Goal: Task Accomplishment & Management: Manage account settings

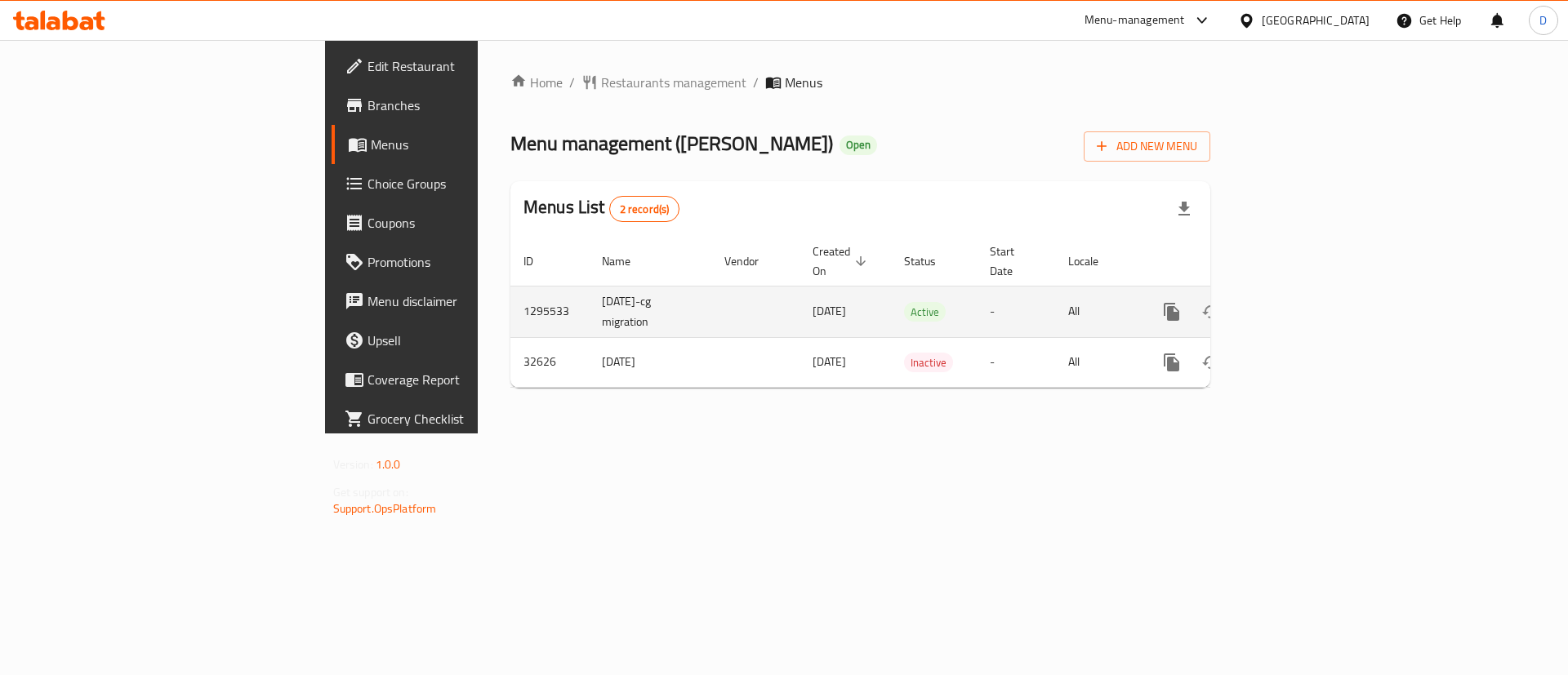
click at [1297, 305] on icon "enhanced table" at bounding box center [1290, 312] width 15 height 15
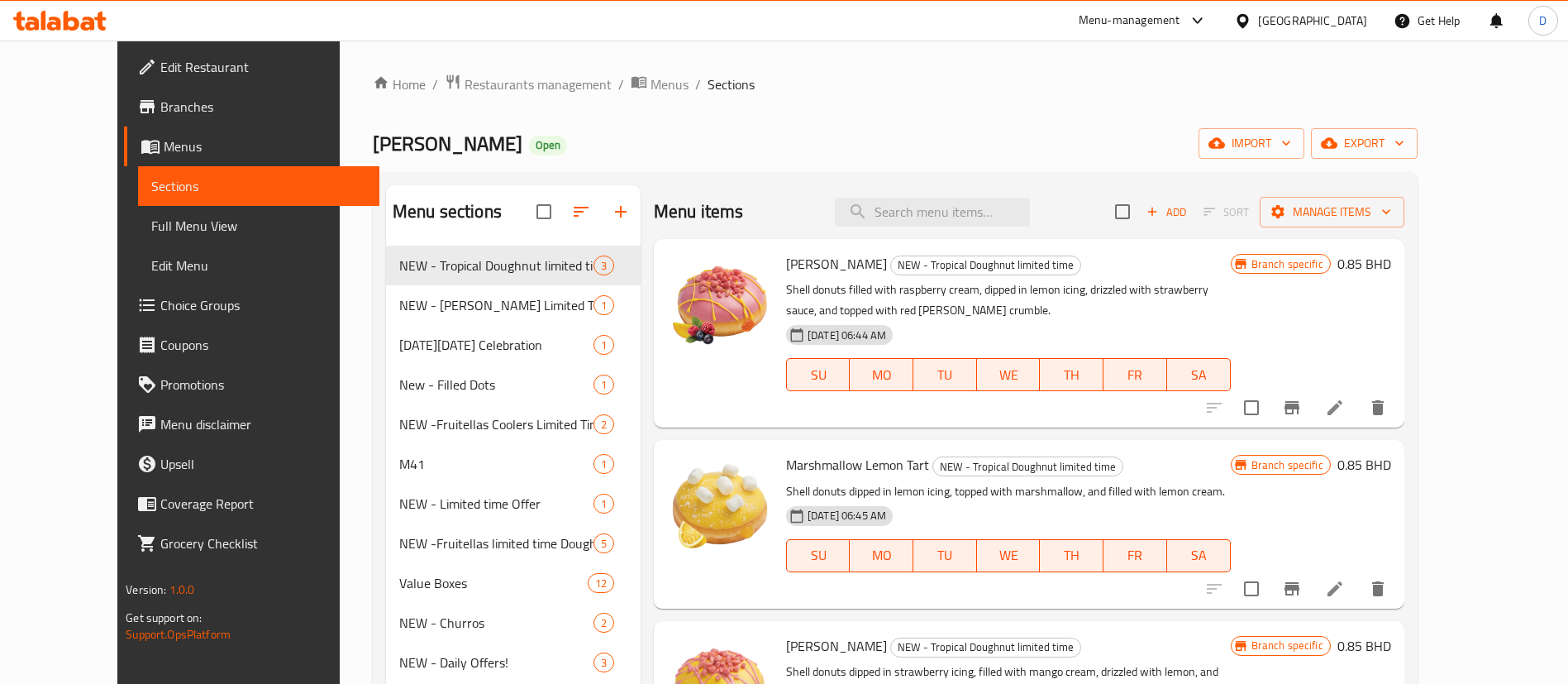
click at [627, 138] on div "Krispy Kreme Open import export" at bounding box center [896, 143] width 1045 height 30
click at [601, 198] on button "button" at bounding box center [621, 212] width 40 height 40
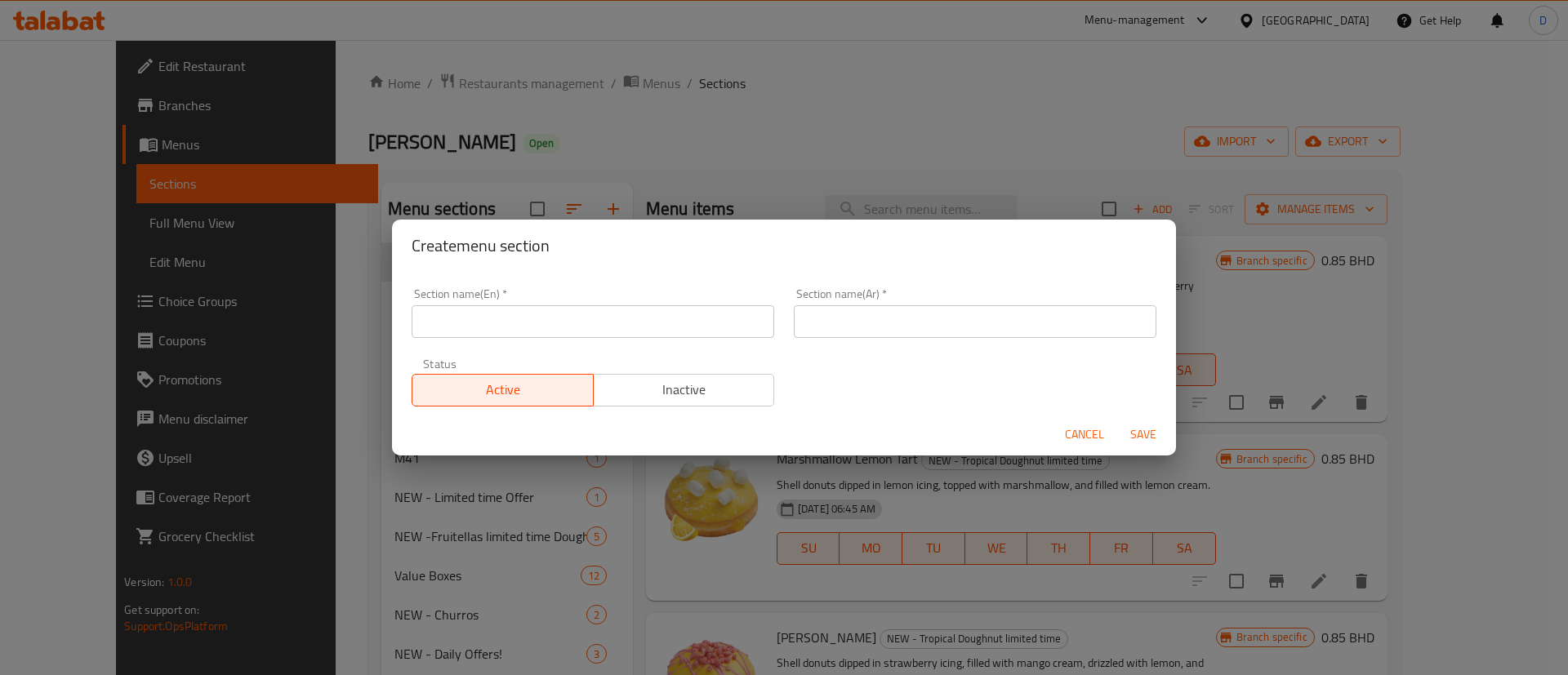
click at [548, 331] on input "text" at bounding box center [593, 322] width 363 height 33
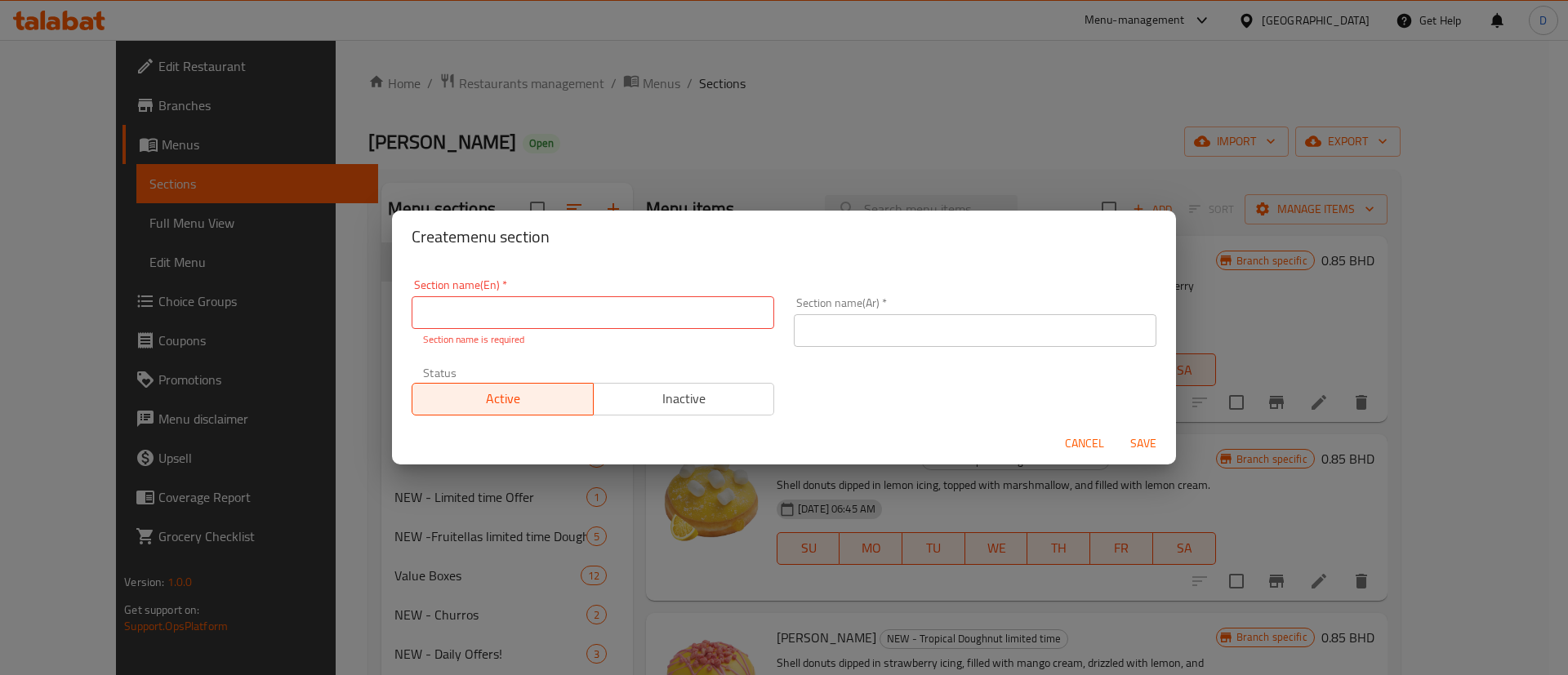
click at [500, 325] on input "text" at bounding box center [593, 313] width 363 height 33
paste input "1 BD Deals"
type input "1 BD Deals"
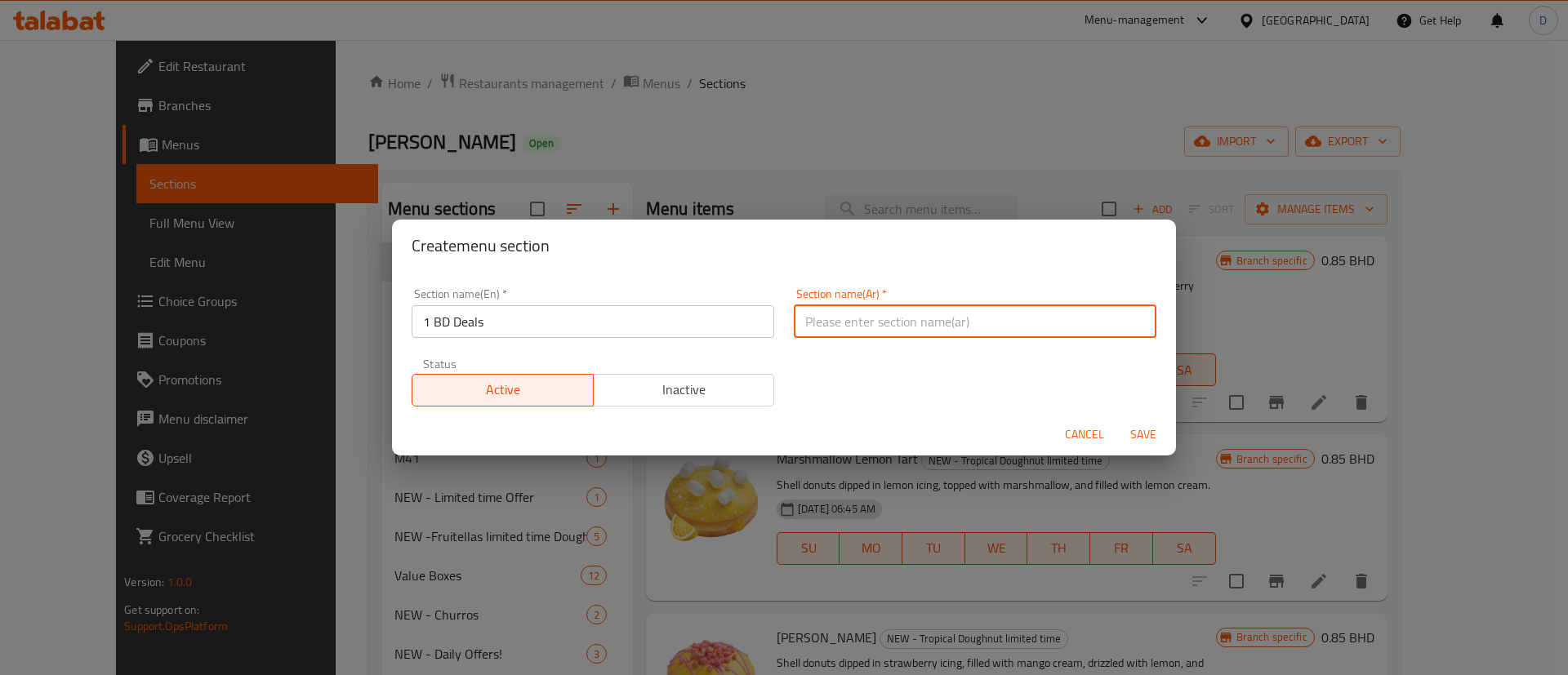
click at [923, 320] on input "text" at bounding box center [975, 322] width 363 height 33
paste input "عروض 1 دينار بحريني"
type input "عروض 1 دينار بحريني"
click at [807, 379] on div "Section name(En)   * 1 BD Deals Section name(En) * Section name(Ar)   * عروض 1 …" at bounding box center [784, 347] width 765 height 138
click at [1156, 439] on span "Save" at bounding box center [1144, 435] width 40 height 21
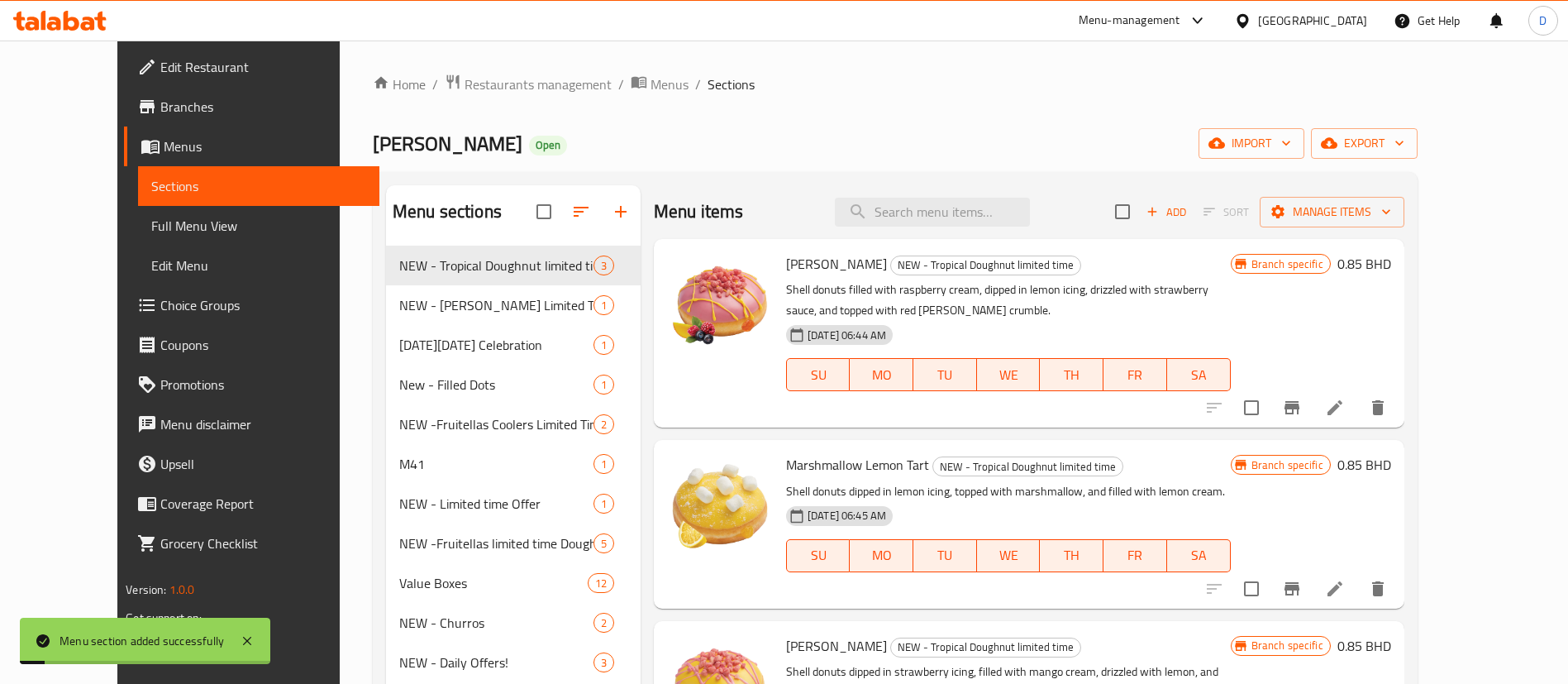
click at [970, 78] on ol "Home / Restaurants management / Menus / Sections" at bounding box center [896, 84] width 1045 height 22
click at [771, 117] on div "Home / Restaurants management / Menus / Sections Krispy Kreme Open import expor…" at bounding box center [896, 507] width 1045 height 867
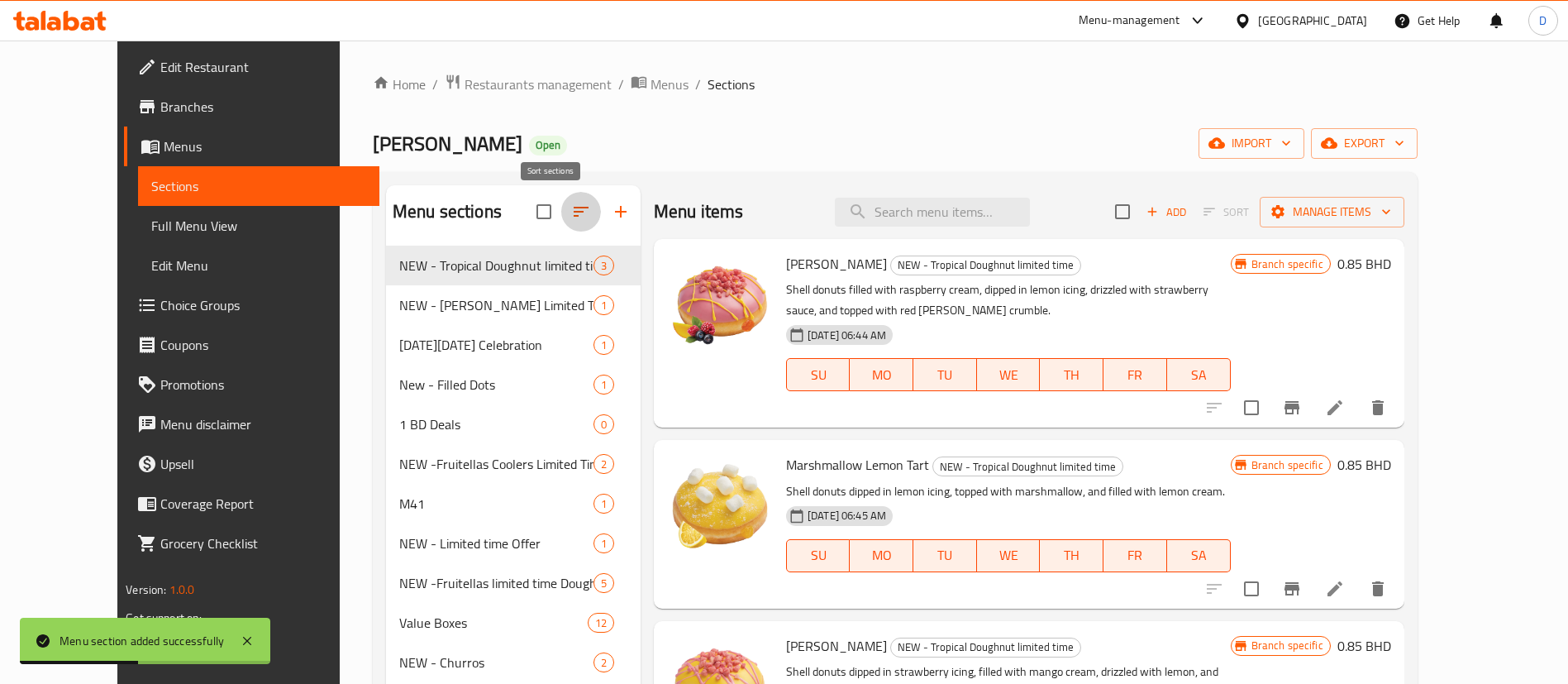
click at [571, 212] on icon "button" at bounding box center [581, 211] width 20 height 20
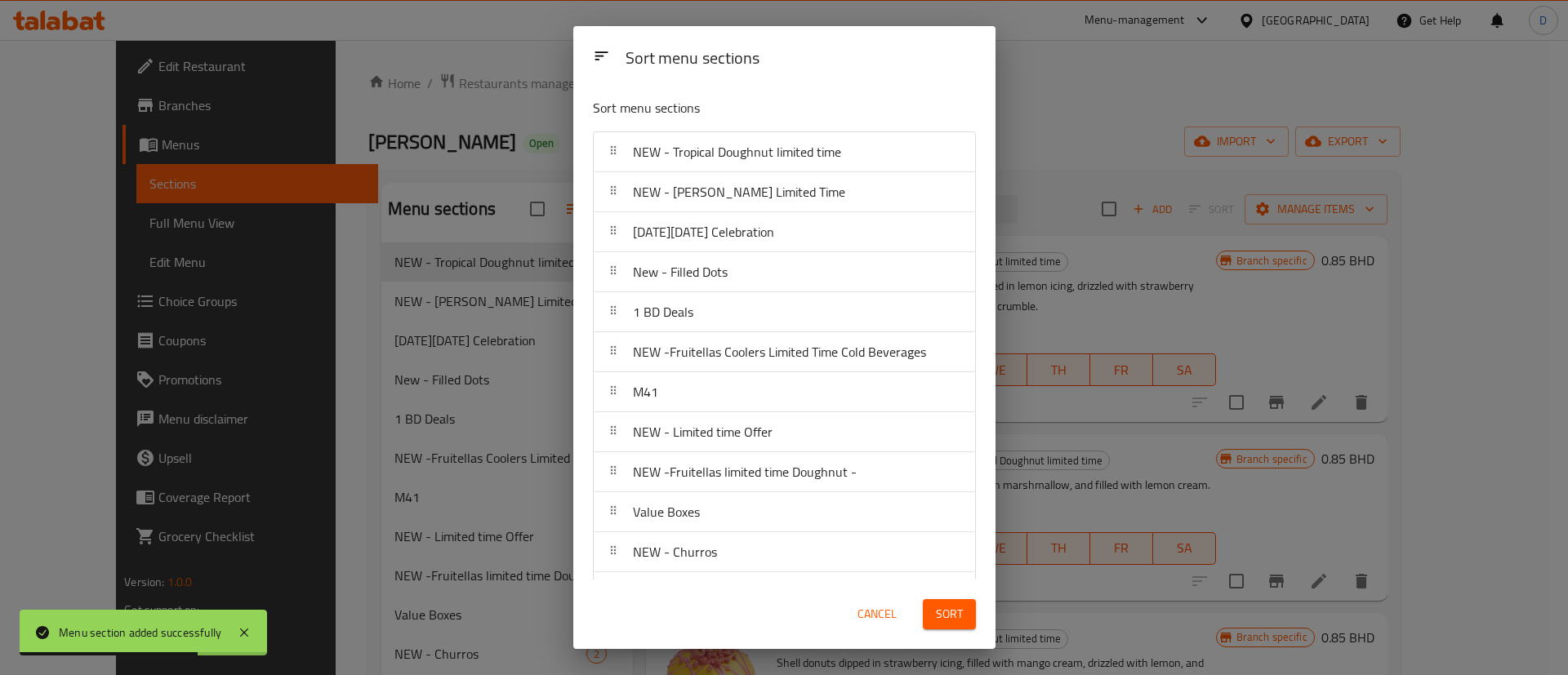
click at [889, 616] on span "Cancel" at bounding box center [877, 615] width 40 height 21
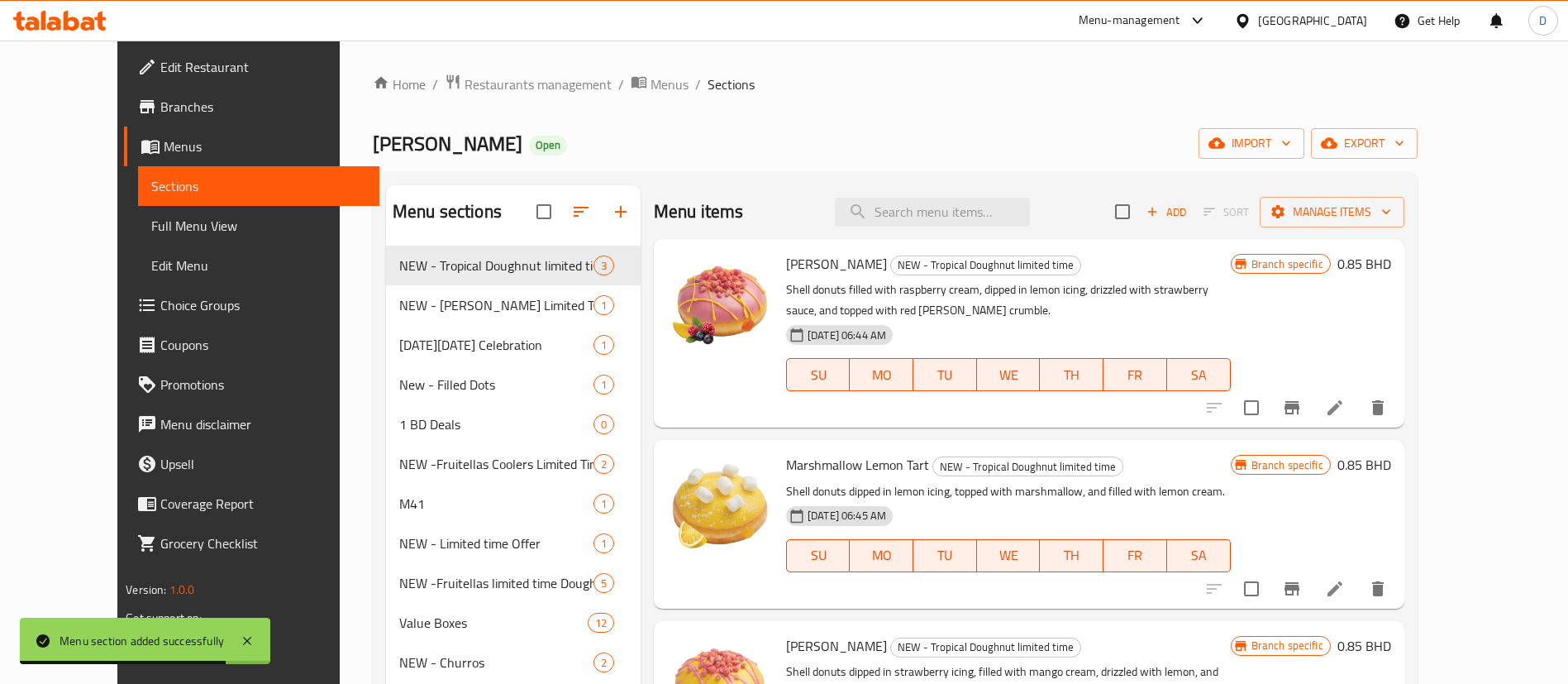
drag, startPoint x: 723, startPoint y: 119, endPoint x: 631, endPoint y: 143, distance: 95.1
click at [724, 119] on div "Home / Restaurants management / Menus / Sections Krispy Kreme Open import expor…" at bounding box center [896, 527] width 1045 height 907
click at [571, 214] on icon "button" at bounding box center [581, 211] width 20 height 20
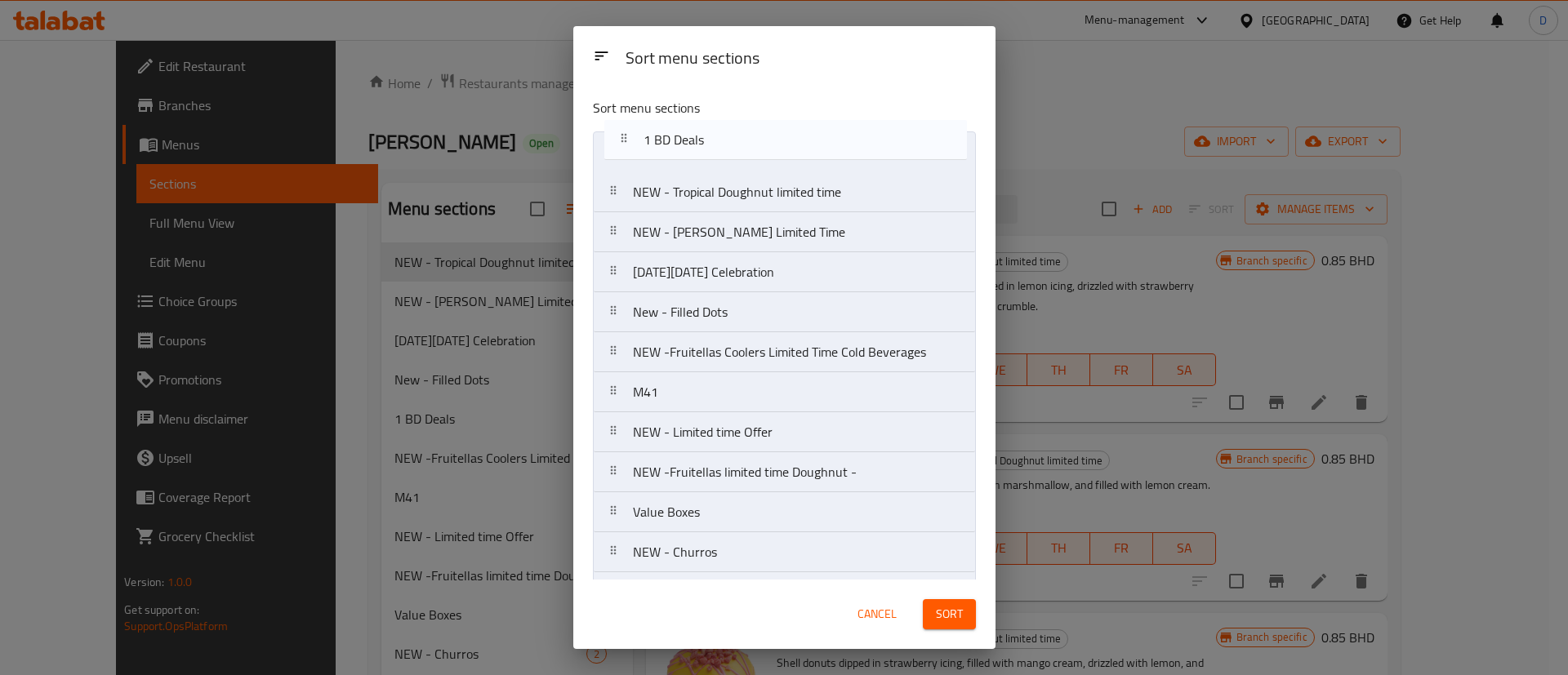
drag, startPoint x: 770, startPoint y: 289, endPoint x: 780, endPoint y: 135, distance: 154.3
click at [780, 135] on nav "NEW - Tropical Doughnut limited time NEW - Harry Potter Limited Time Saudi Nati…" at bounding box center [784, 492] width 383 height 721
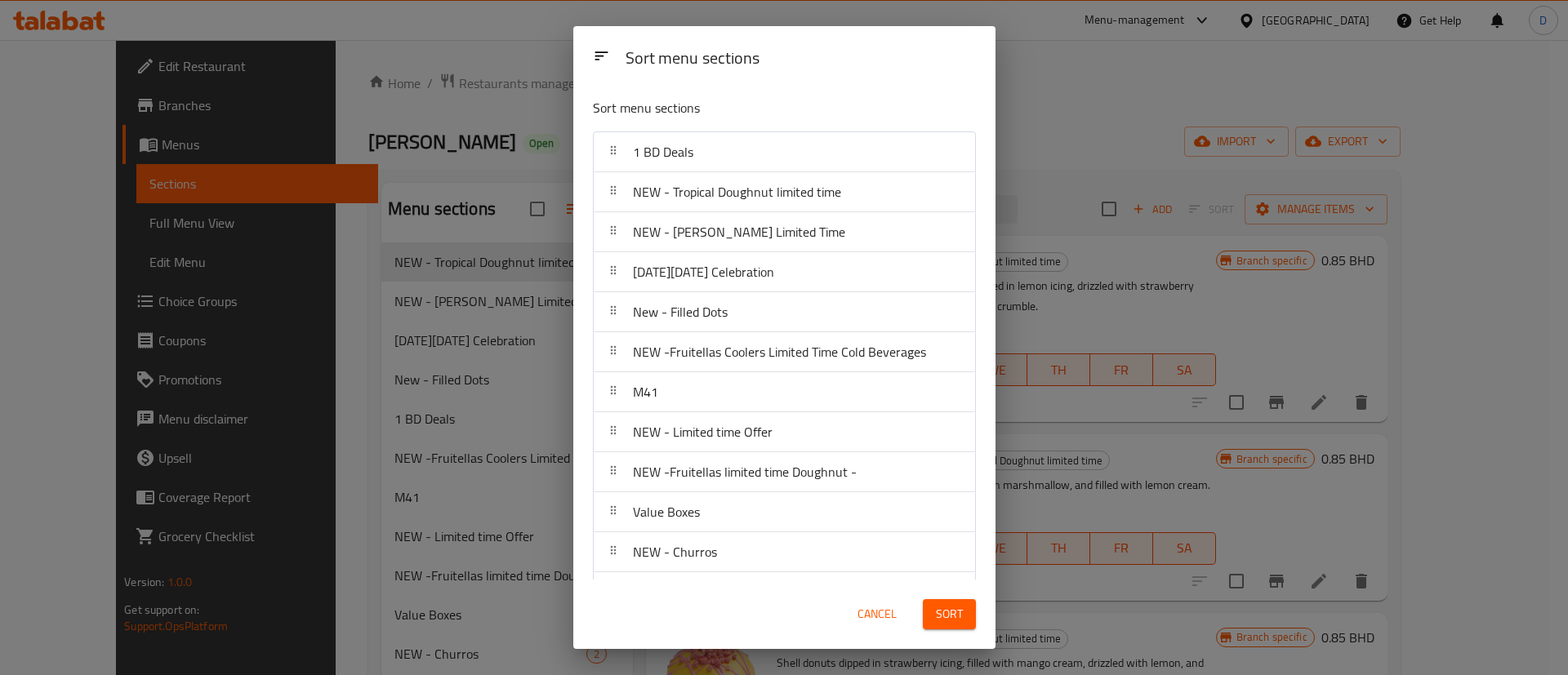
click at [961, 629] on div "Sort" at bounding box center [949, 614] width 73 height 50
click at [953, 616] on span "Sort" at bounding box center [949, 615] width 27 height 21
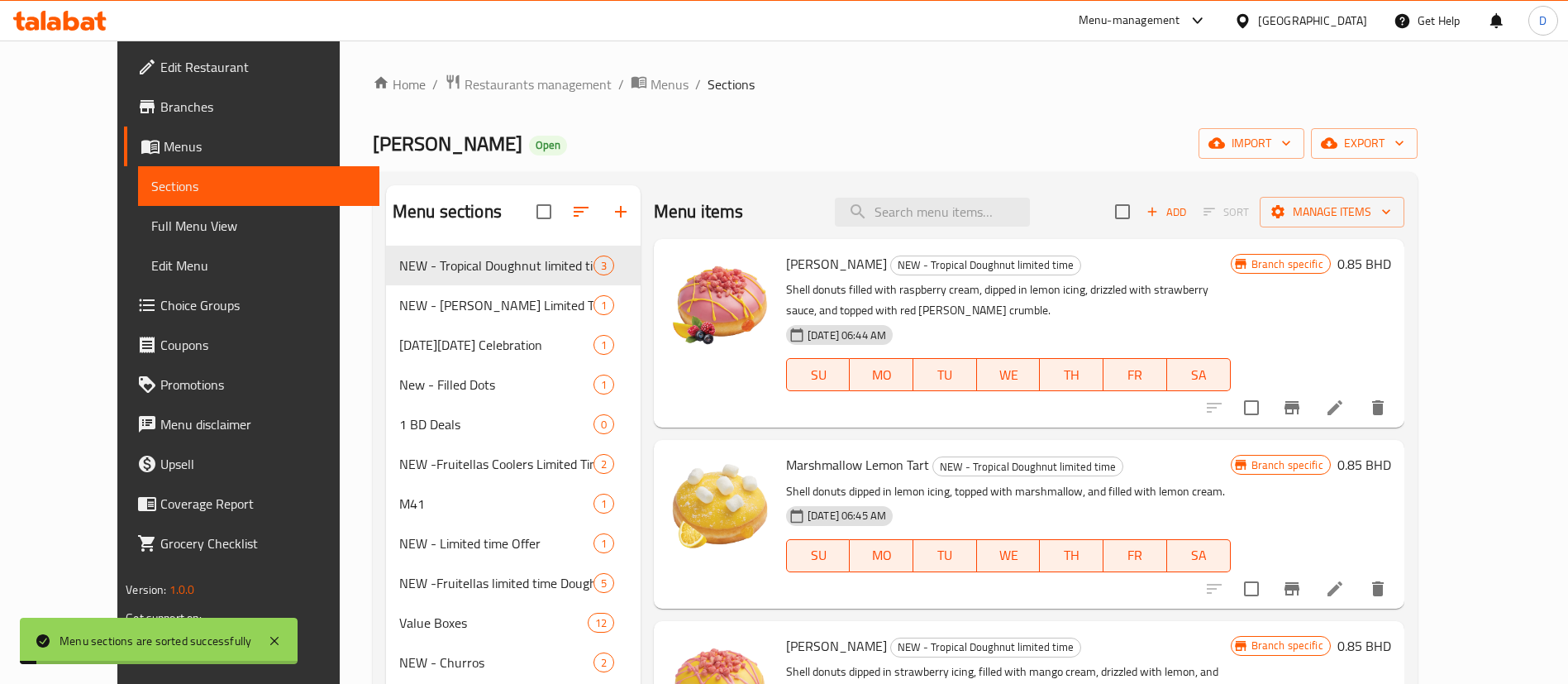
click at [631, 129] on div "Krispy Kreme Open import export" at bounding box center [896, 143] width 1045 height 30
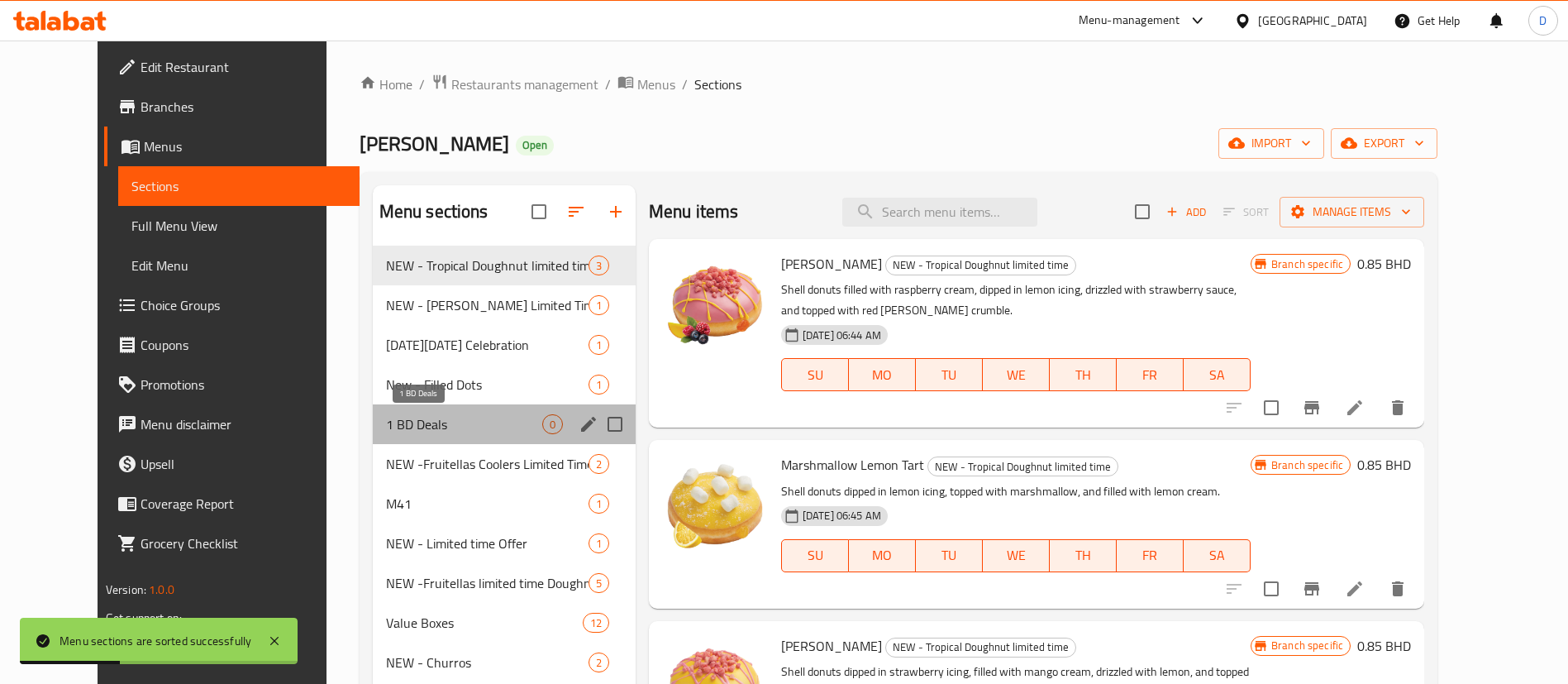
click at [400, 433] on span "1 BD Deals" at bounding box center [464, 424] width 157 height 20
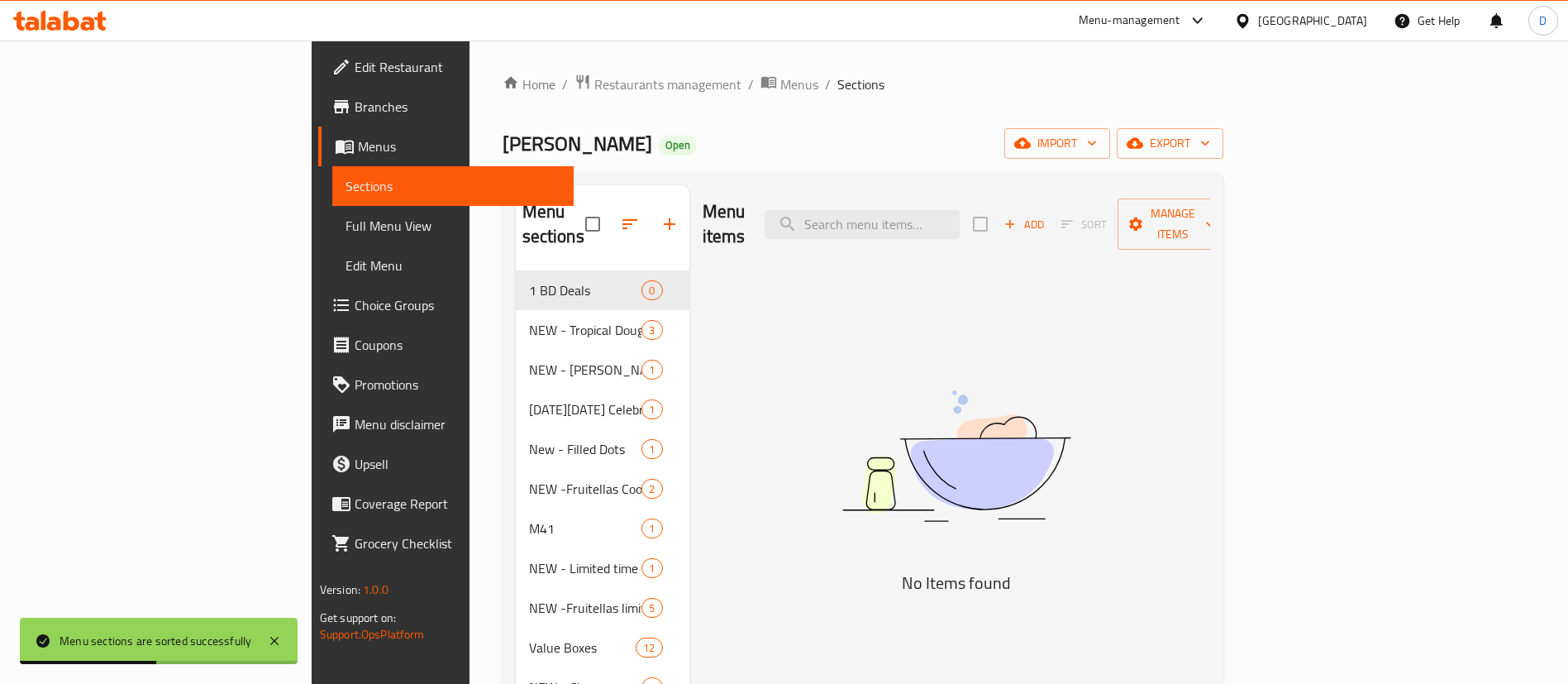
click at [733, 141] on div "Krispy Kreme Open import export" at bounding box center [863, 143] width 721 height 30
click at [1047, 215] on span "Add" at bounding box center [1024, 225] width 44 height 19
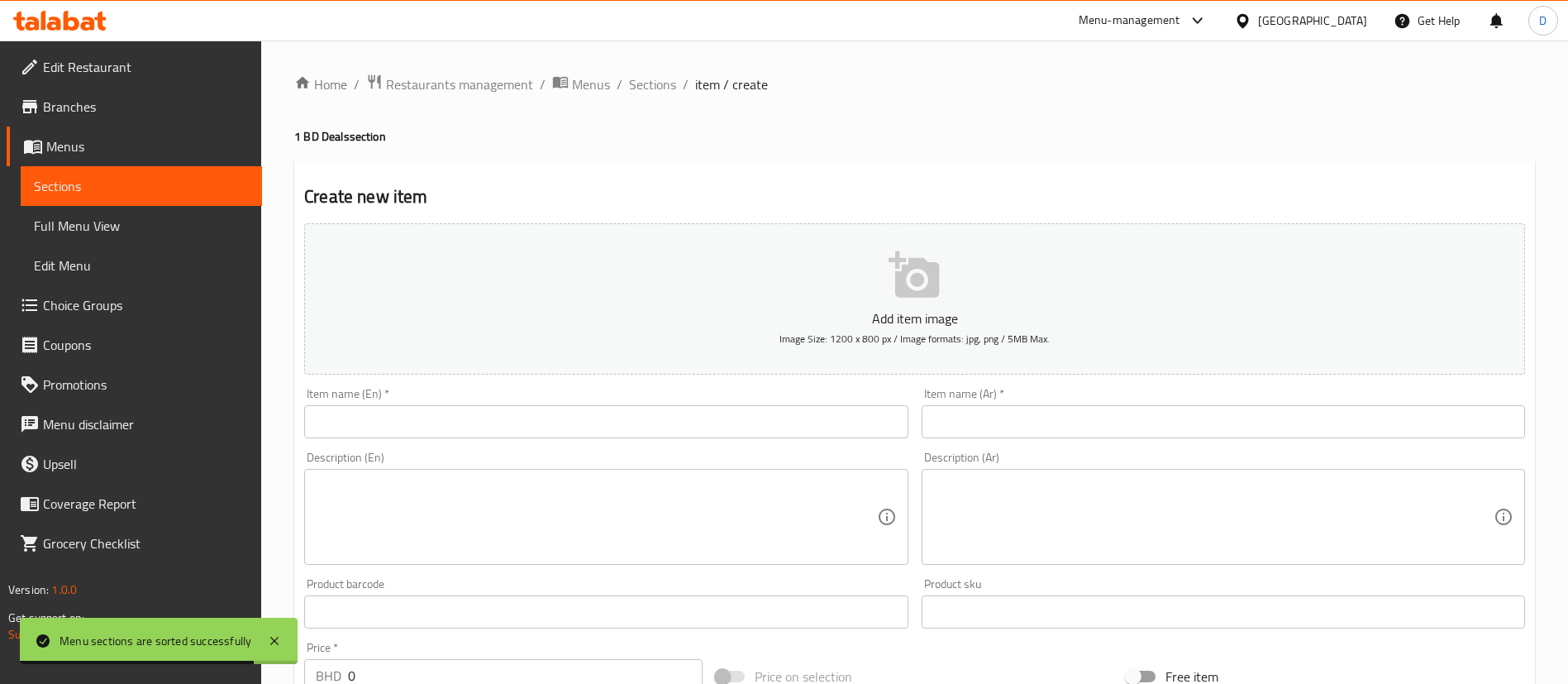
click at [348, 406] on input "text" at bounding box center [606, 422] width 604 height 33
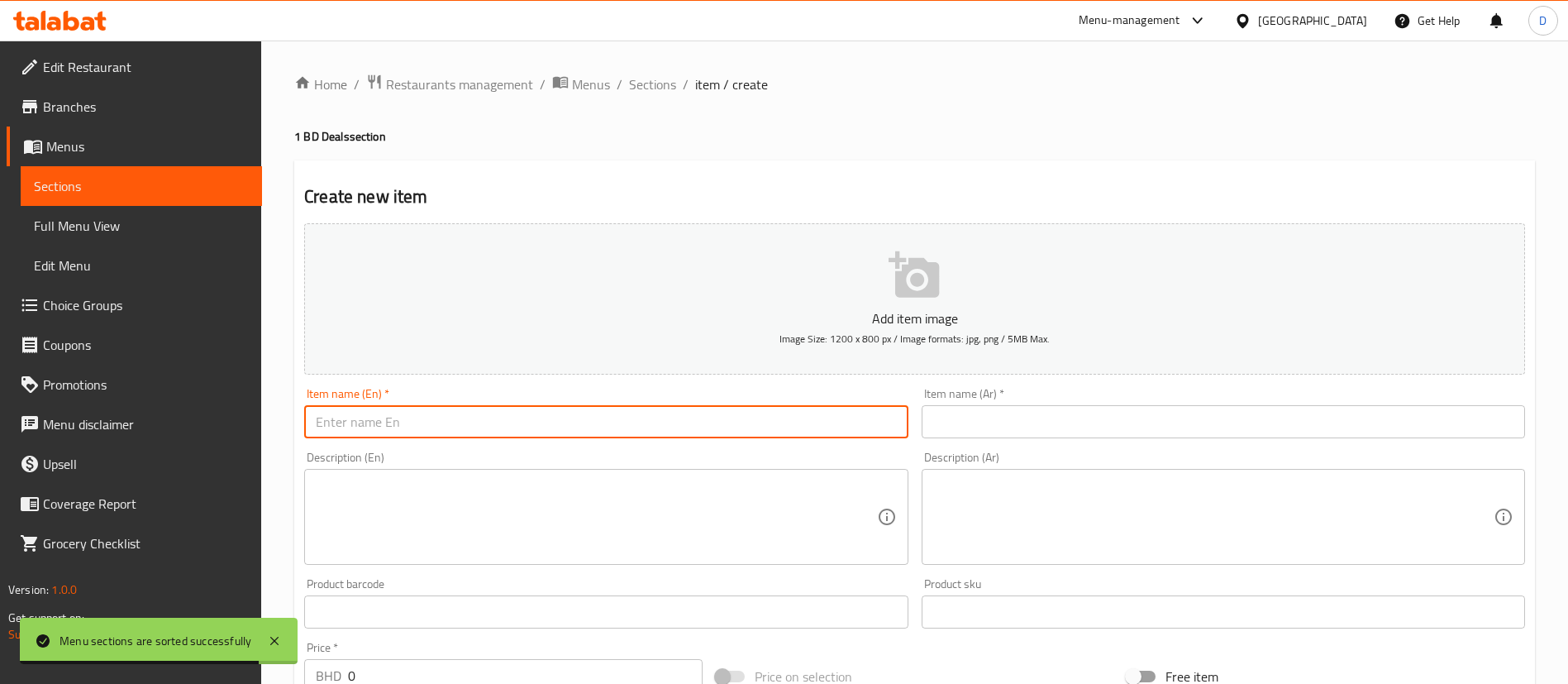
paste input "1 BD ORIGINAL JOY BOX"
type input "1 BD ORIGINAL JOY BOX"
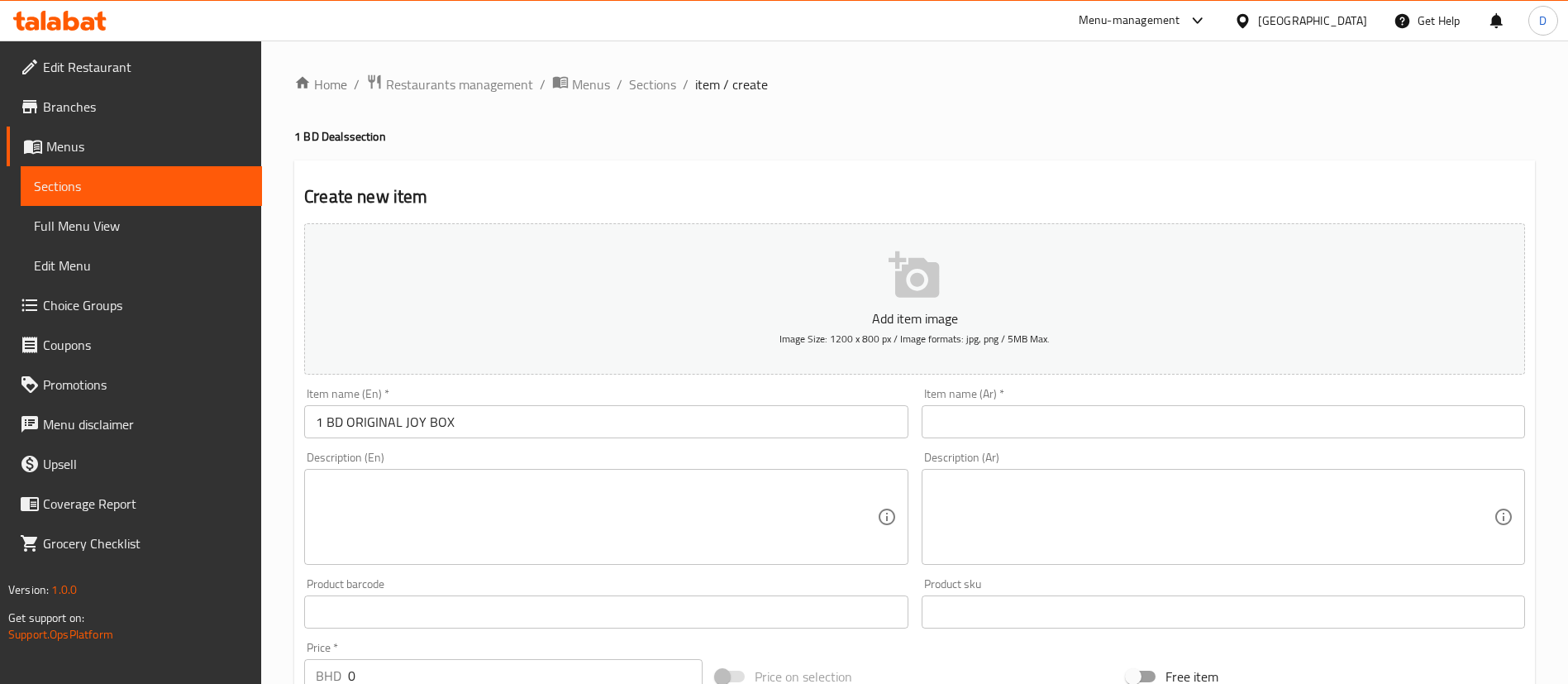
click at [1051, 426] on input "text" at bounding box center [1224, 422] width 604 height 33
paste input "علبة 3 قطع بـ 1 دينار"
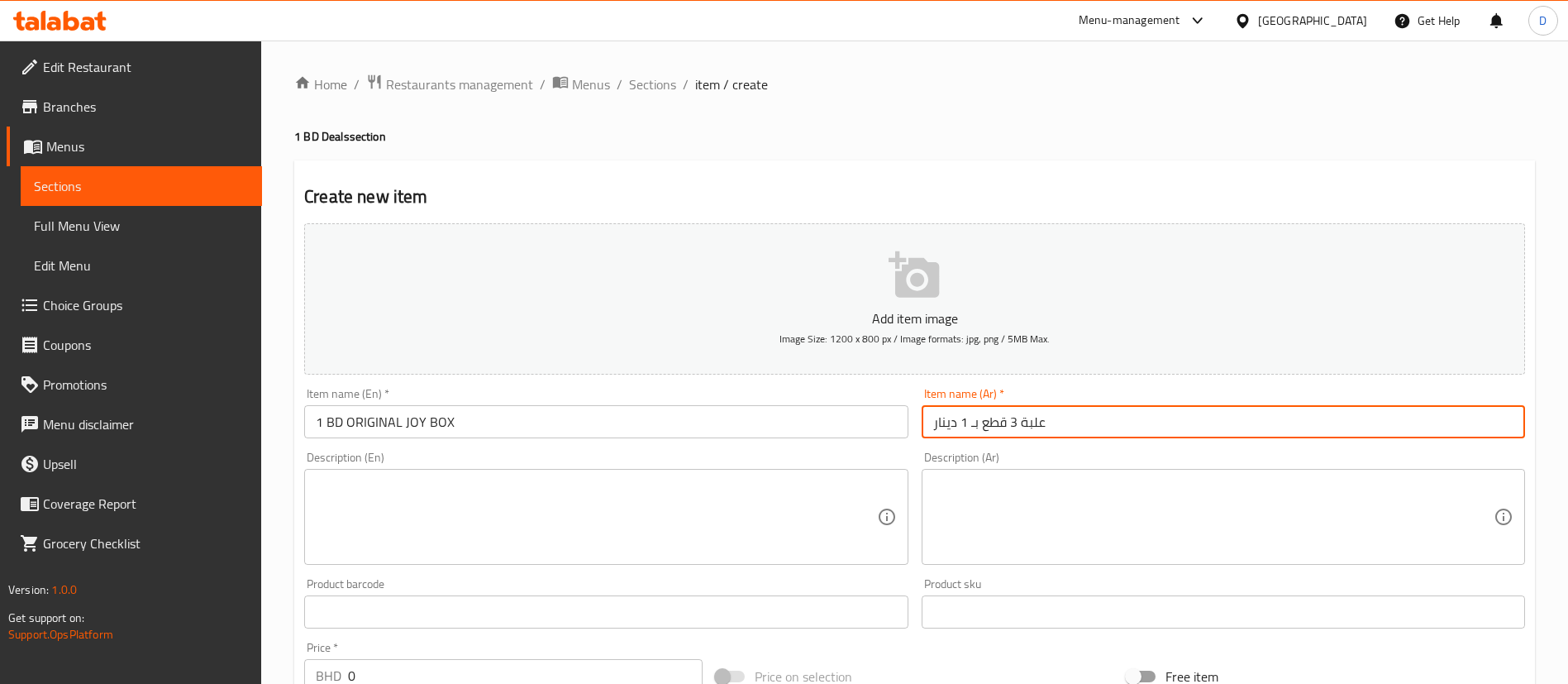
type input "علبة 3 قطع بـ 1 دينار"
click at [853, 178] on div "Create new item Add item image Image Size: 1200 x 800 px / Image formats: jpg, …" at bounding box center [914, 641] width 1241 height 963
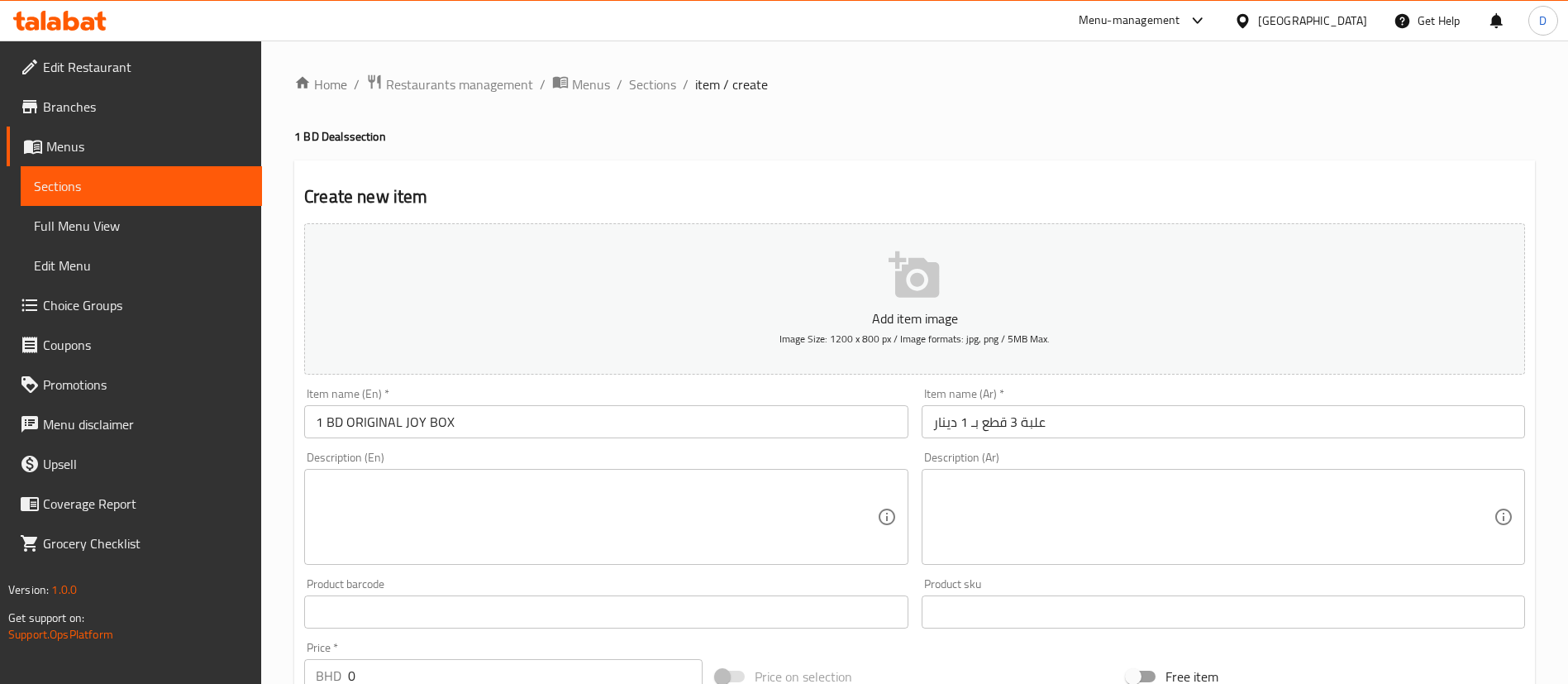
click at [365, 471] on div "Description (En)" at bounding box center [606, 517] width 604 height 96
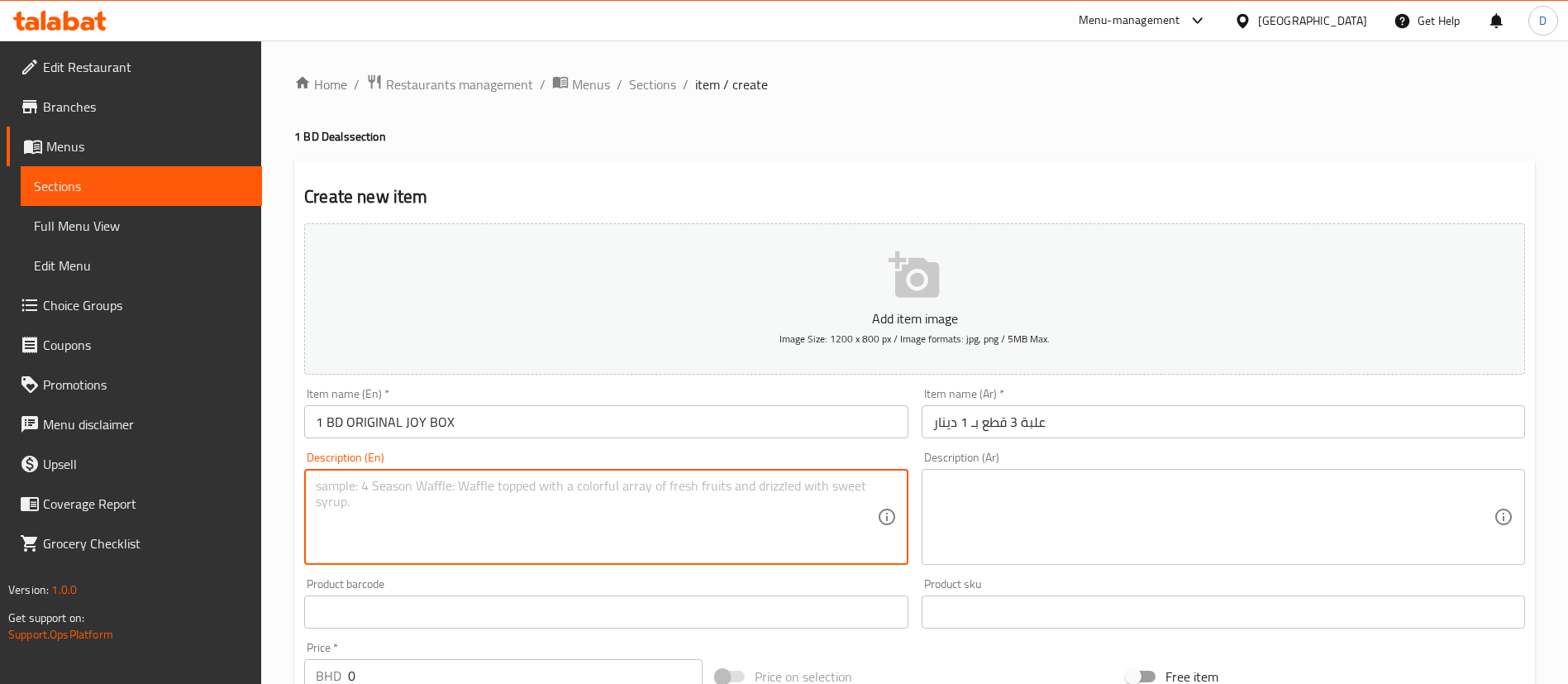
paste textarea "Enjoy 3 of our signature Original Glazed ring doughnuts, all made fresh daily."
type textarea "Enjoy 3 of our signature Original Glazed ring doughnuts, all made fresh daily."
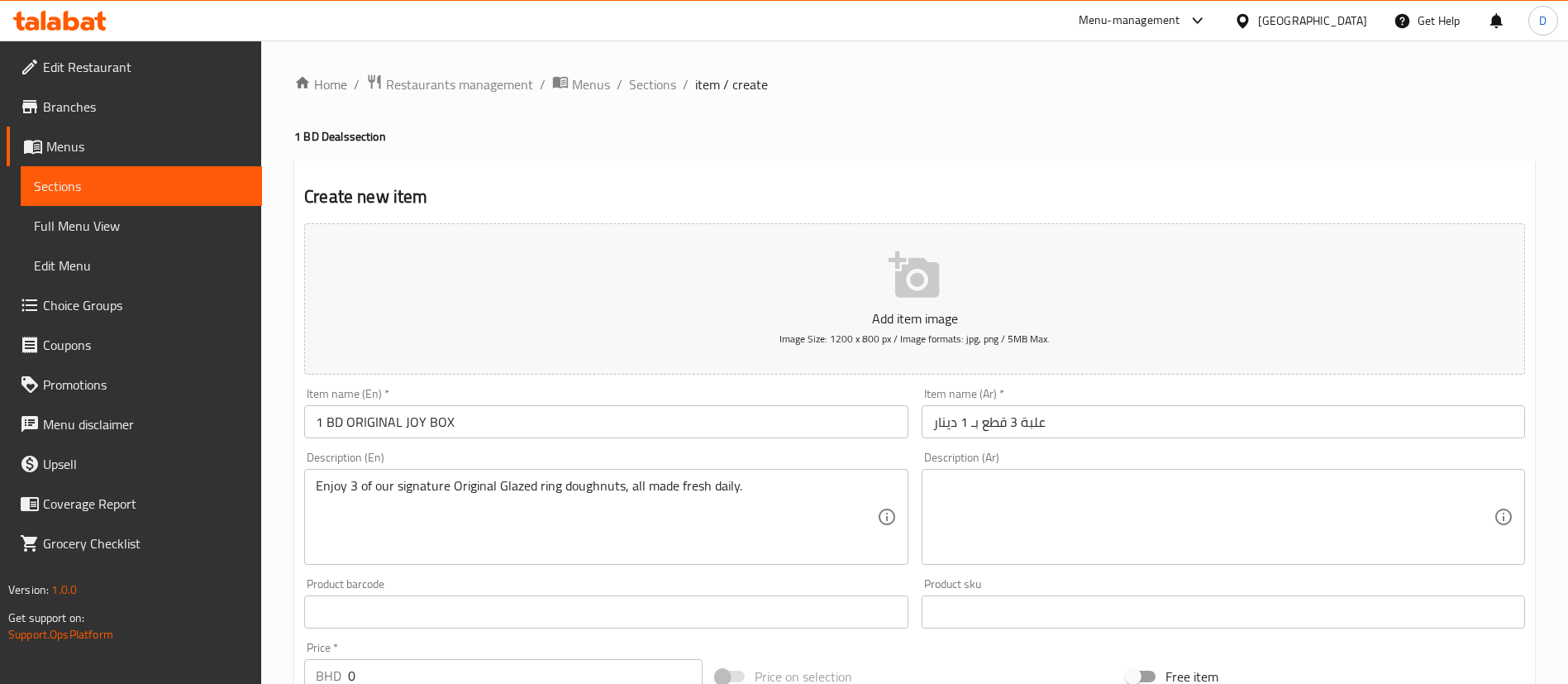
click at [1018, 493] on textarea at bounding box center [1213, 517] width 561 height 78
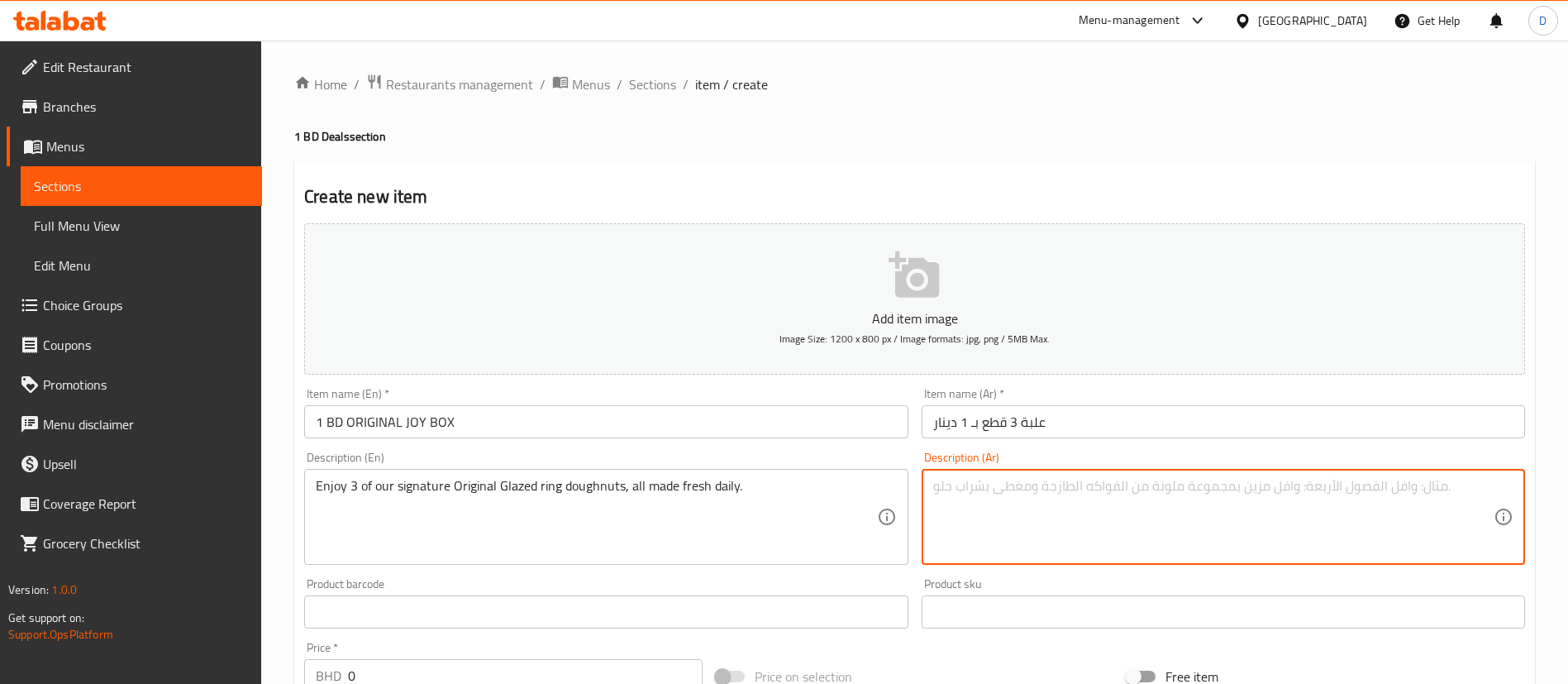
paste textarea "استمتع ب 3 قطعة من الدونات الأكثر مبيعاً الأوريجنال جليزد, المحضرة طازجة يومياً"
type textarea "استمتع ب 3 قطعة من الدونات الأكثر مبيعاً الأوريجنال جليزد, المحضرة طازجة يومياً"
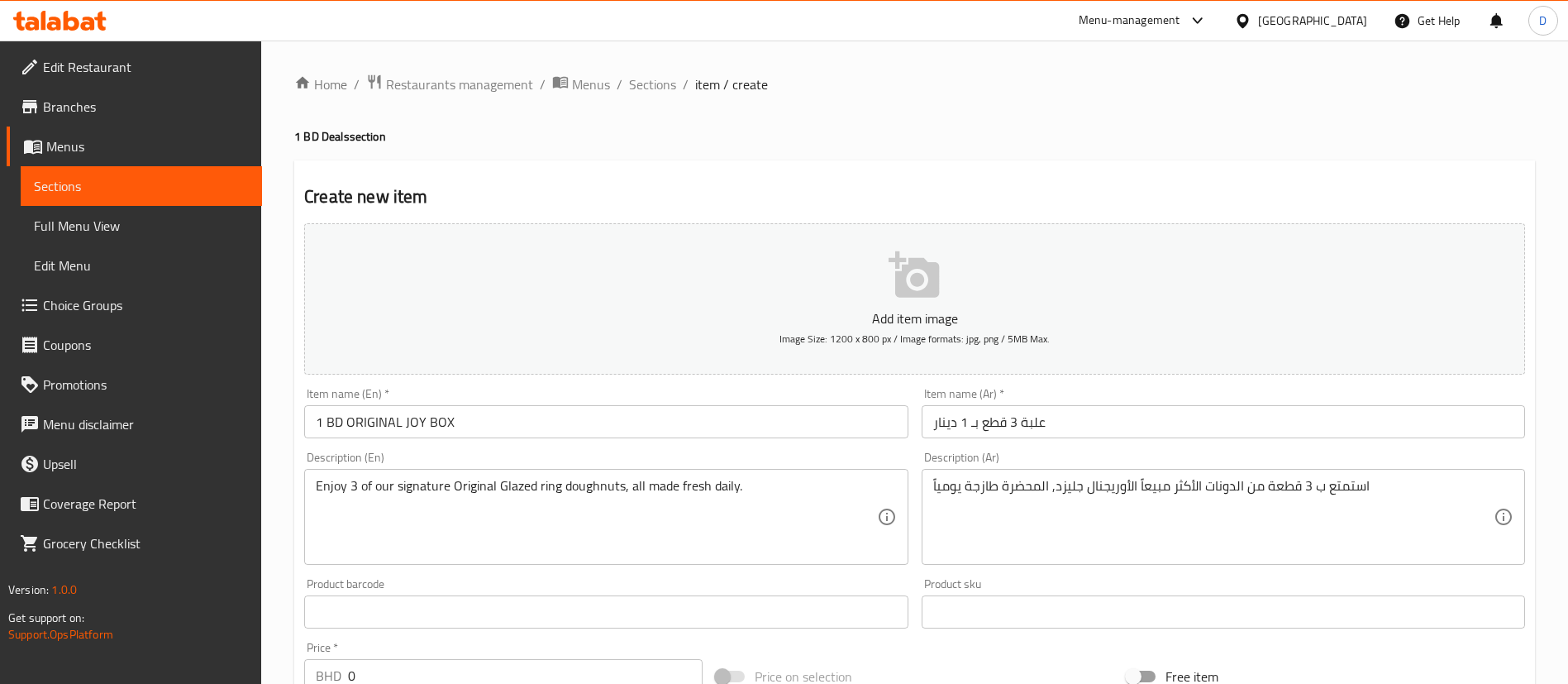
click at [886, 173] on div "Create new item Add item image Image Size: 1200 x 800 px / Image formats: jpg, …" at bounding box center [914, 641] width 1241 height 963
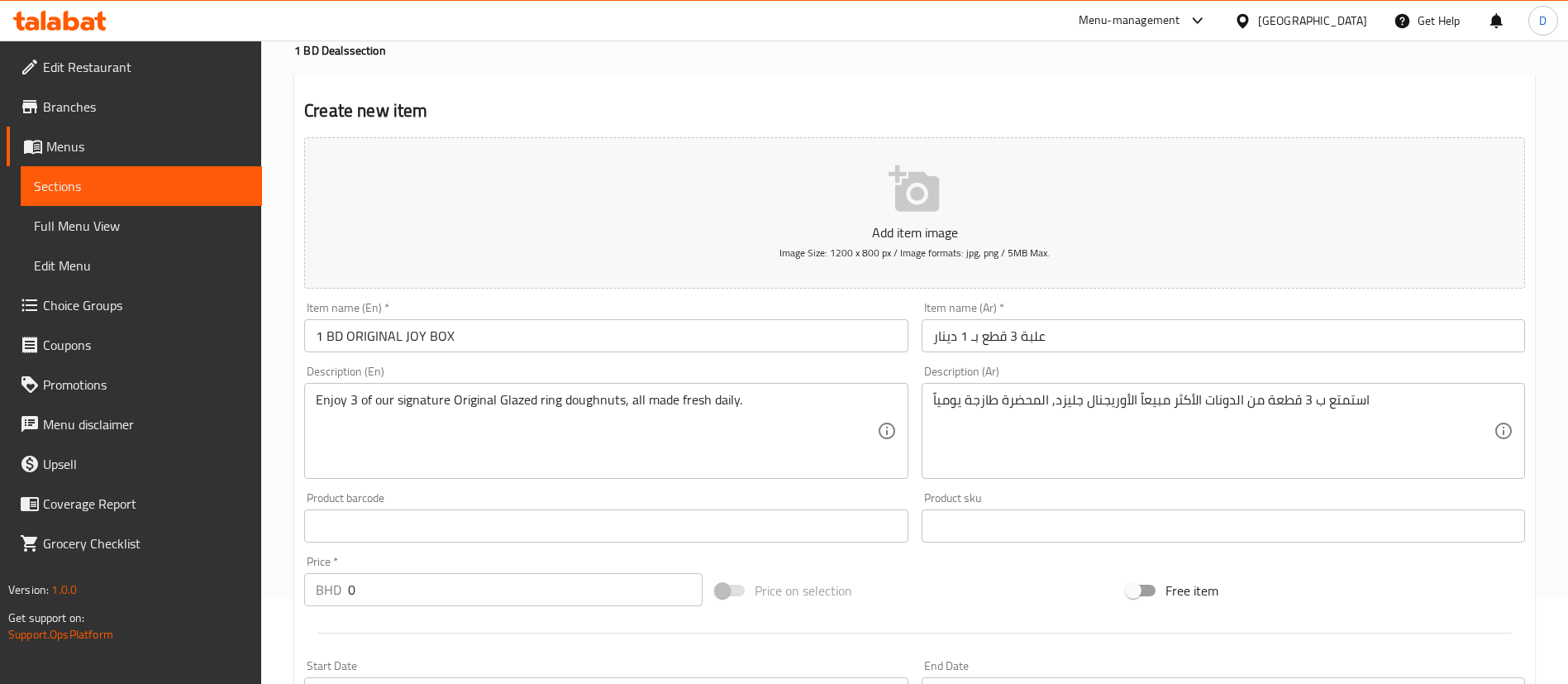
scroll to position [124, 0]
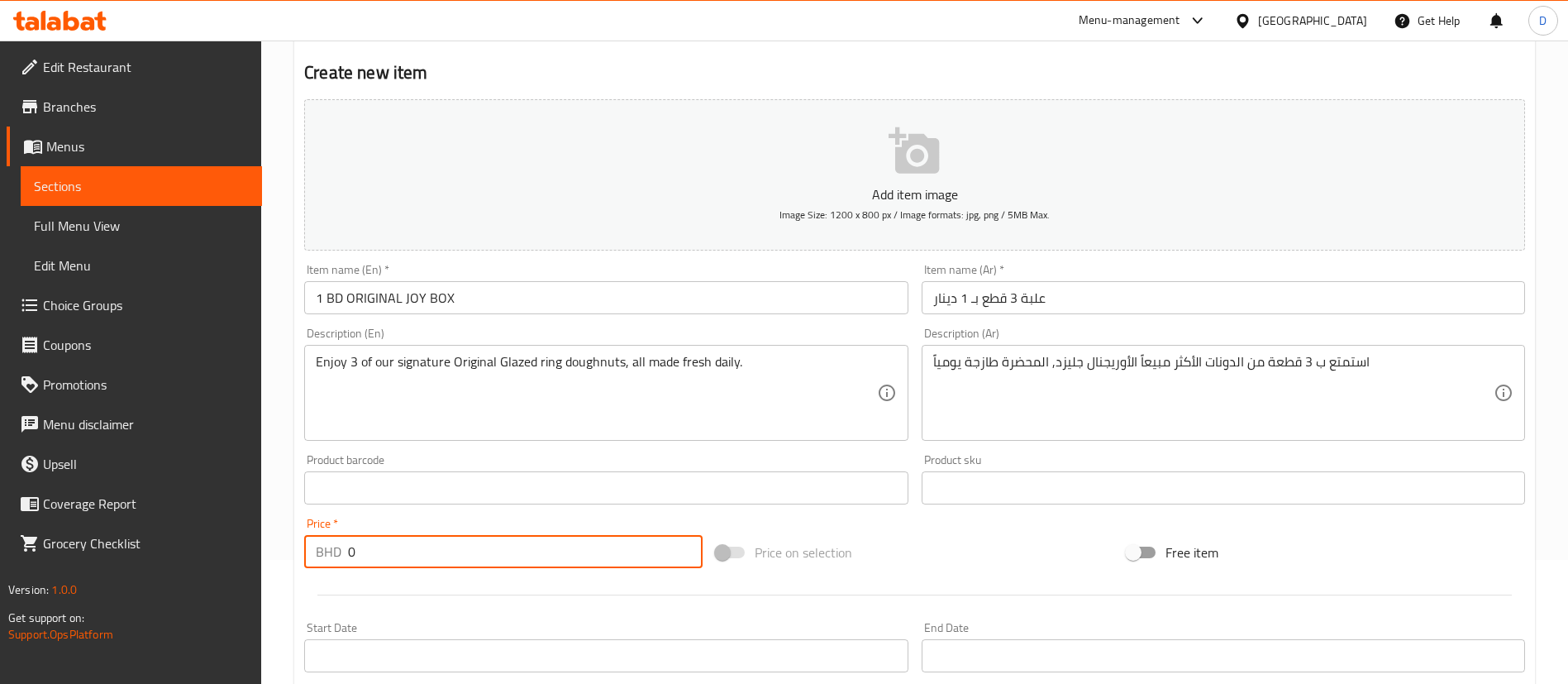
drag, startPoint x: 382, startPoint y: 546, endPoint x: 324, endPoint y: 544, distance: 58.0
click at [326, 540] on div "BHD 0 Price *" at bounding box center [504, 552] width 398 height 33
type input "1.5"
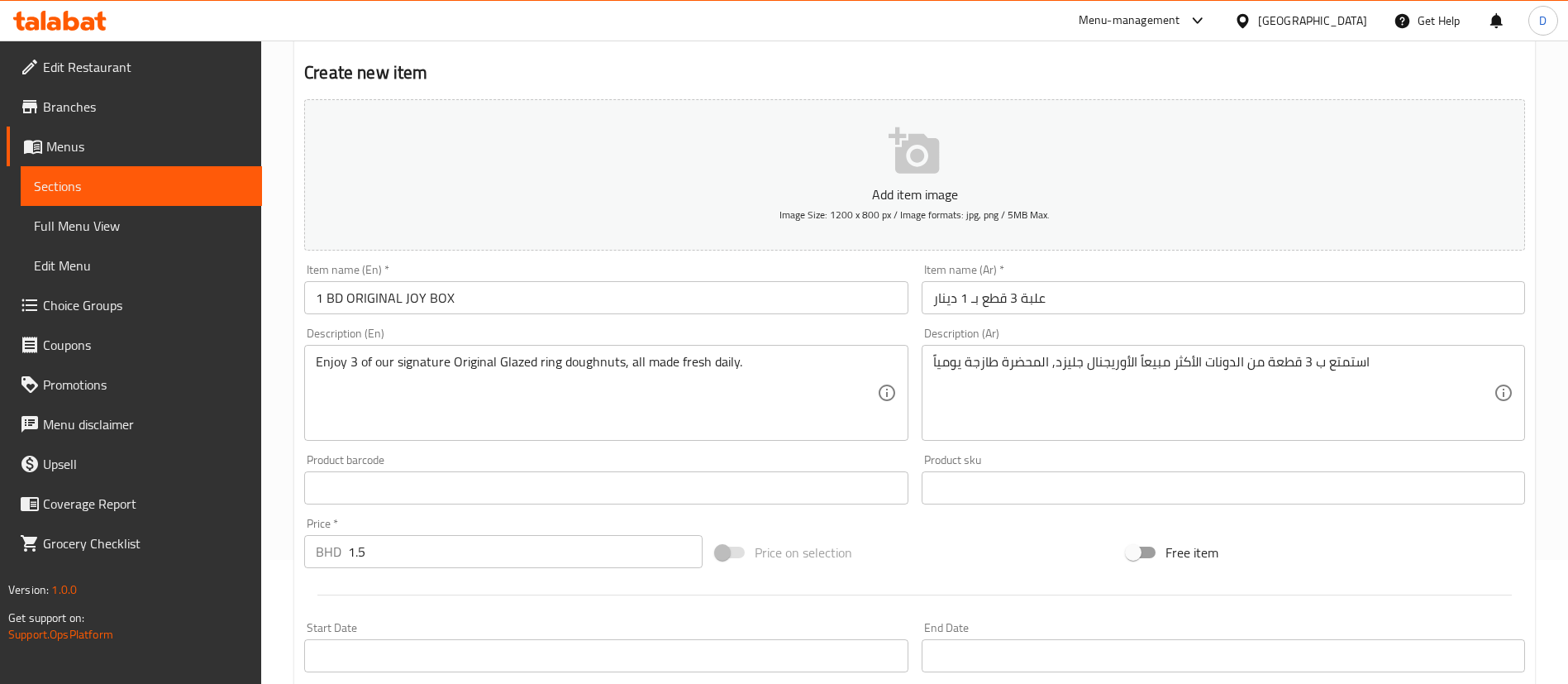
click at [440, 518] on div "Price   * BHD 1.5 Price *" at bounding box center [504, 543] width 398 height 50
click at [589, 513] on div "Price   * BHD 1.5 Price *" at bounding box center [503, 543] width 411 height 64
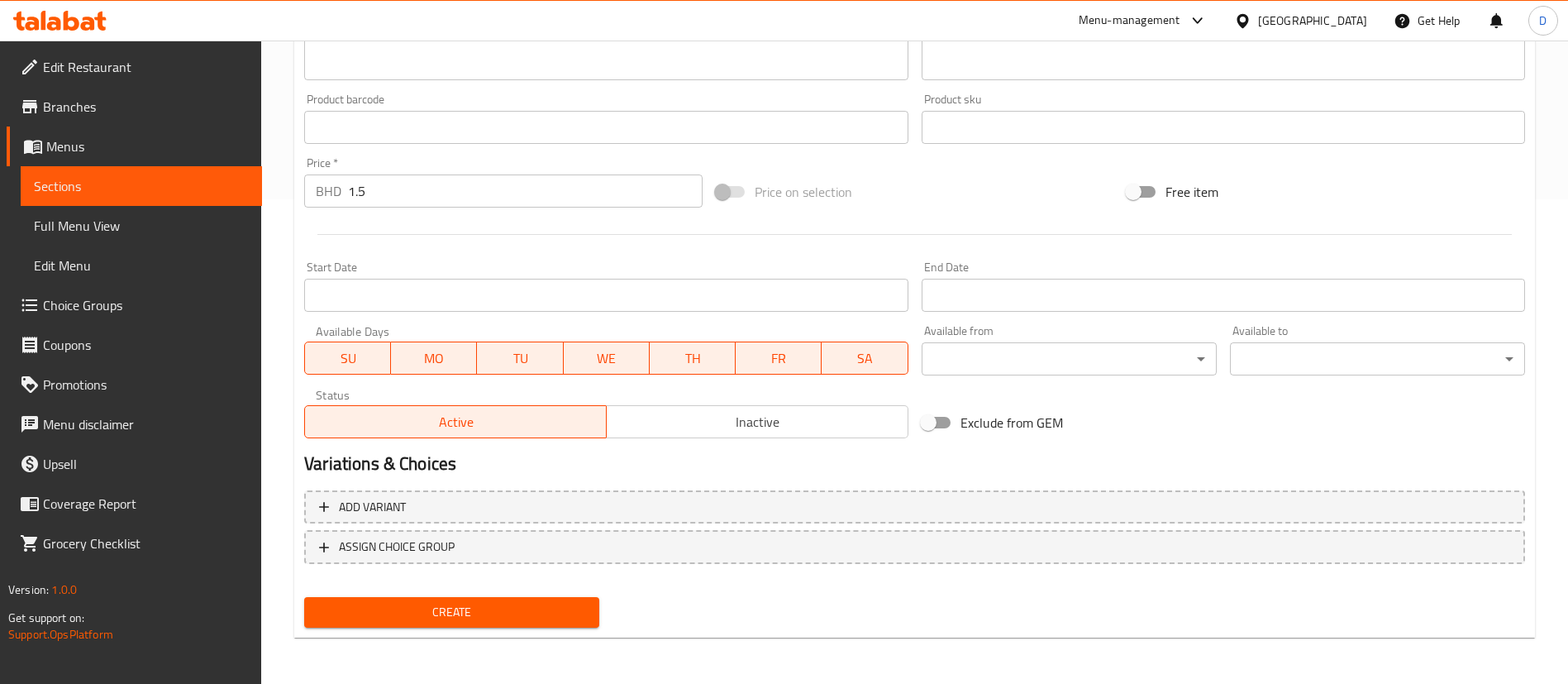
click at [507, 619] on span "Create" at bounding box center [451, 613] width 269 height 21
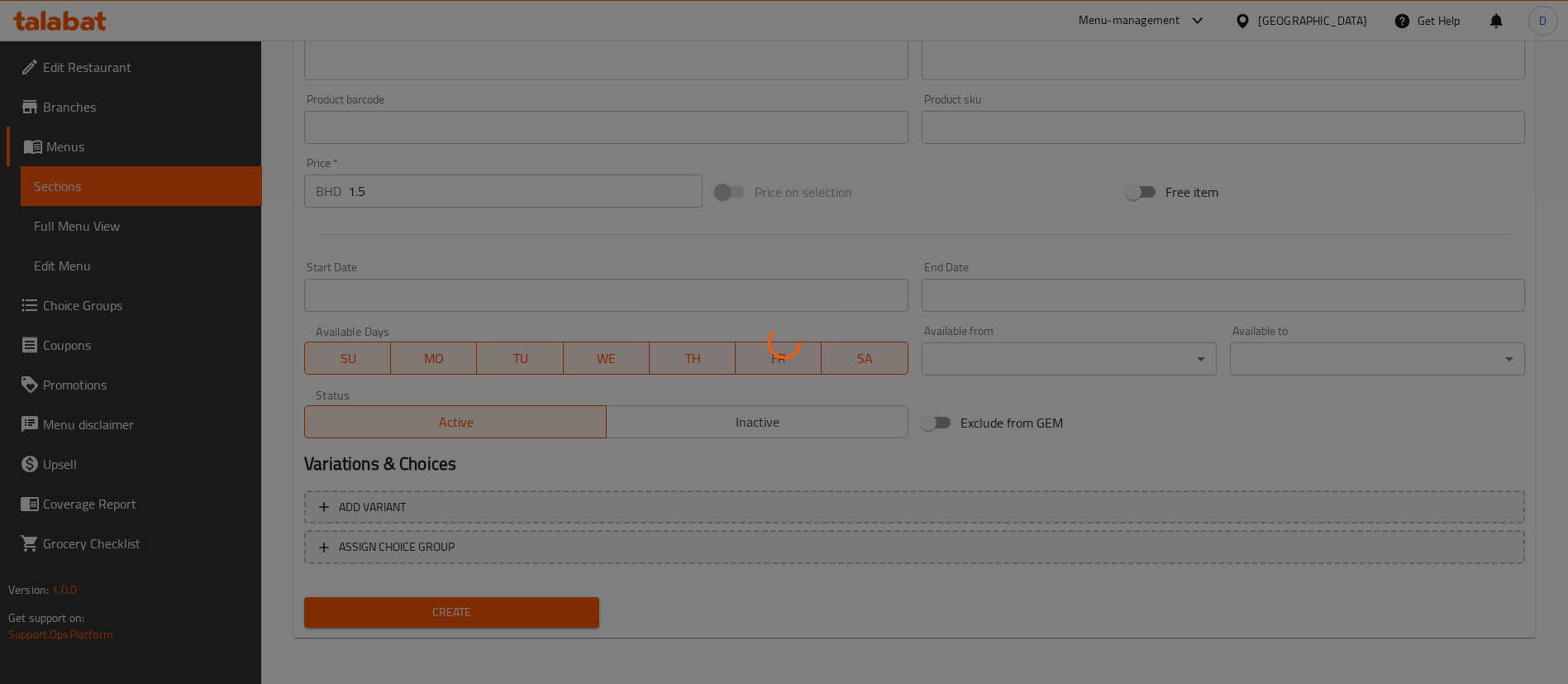
type input "0"
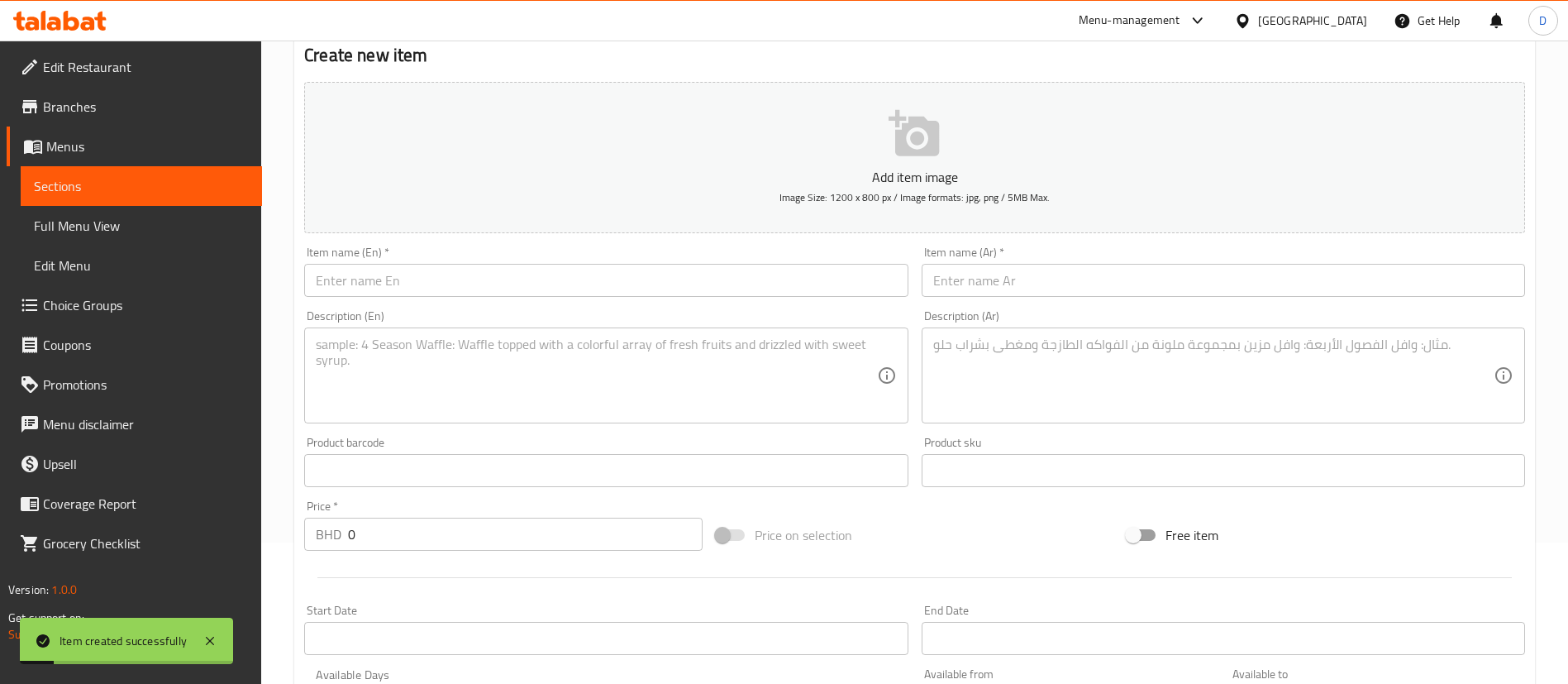
scroll to position [0, 0]
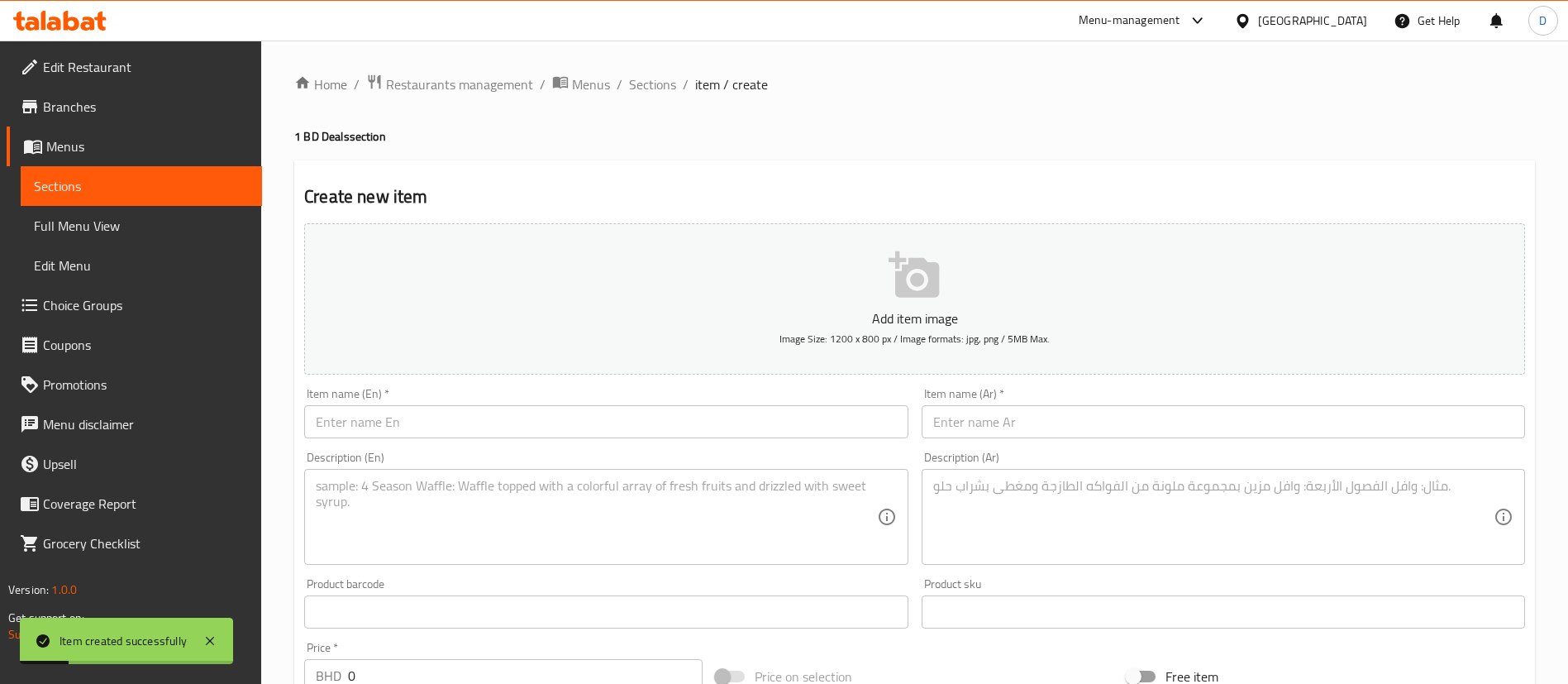
click at [649, 105] on div "Home / Restaurants management / Menus / Sections / item / create 1 BD Deals sec…" at bounding box center [914, 605] width 1241 height 1063
click at [649, 93] on span "Sections" at bounding box center [652, 84] width 47 height 20
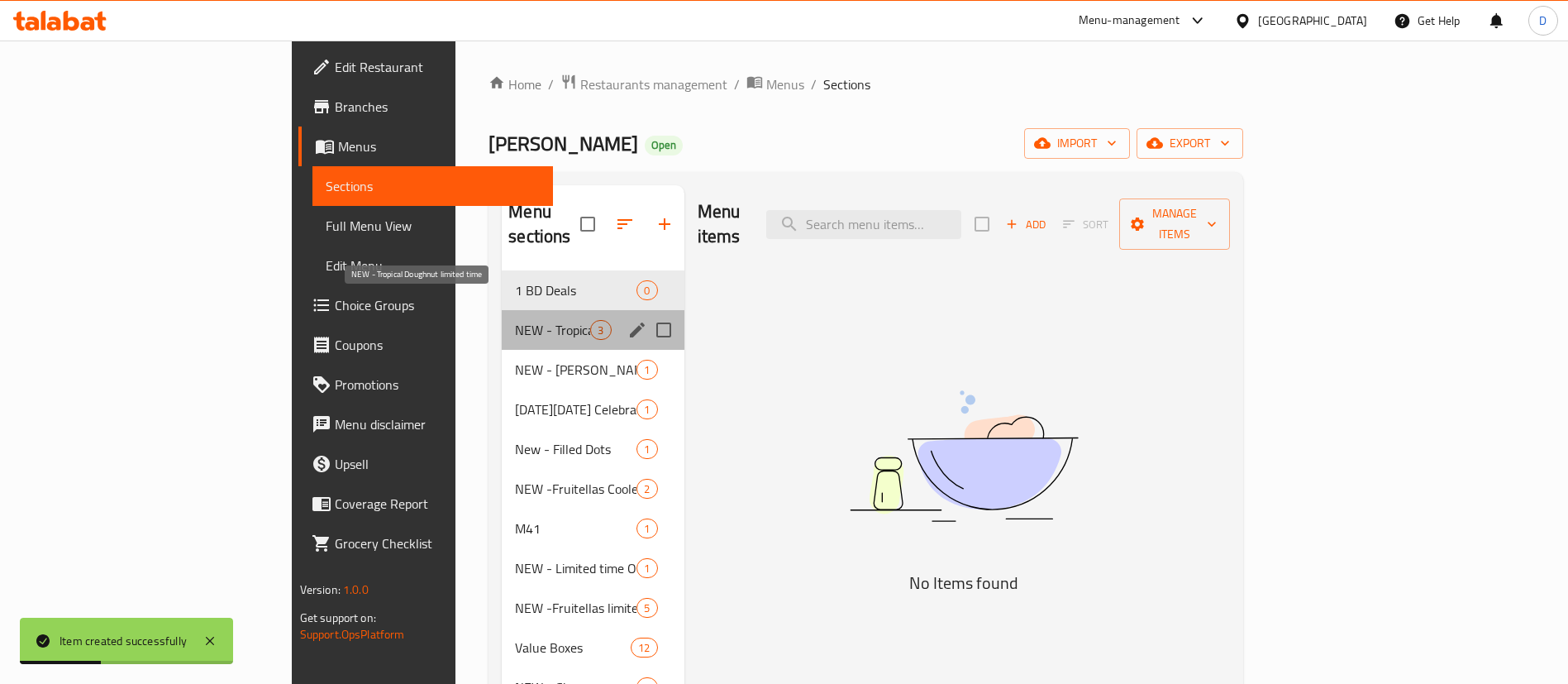
click at [515, 320] on span "NEW - Tropical Doughnut limited time" at bounding box center [552, 330] width 76 height 20
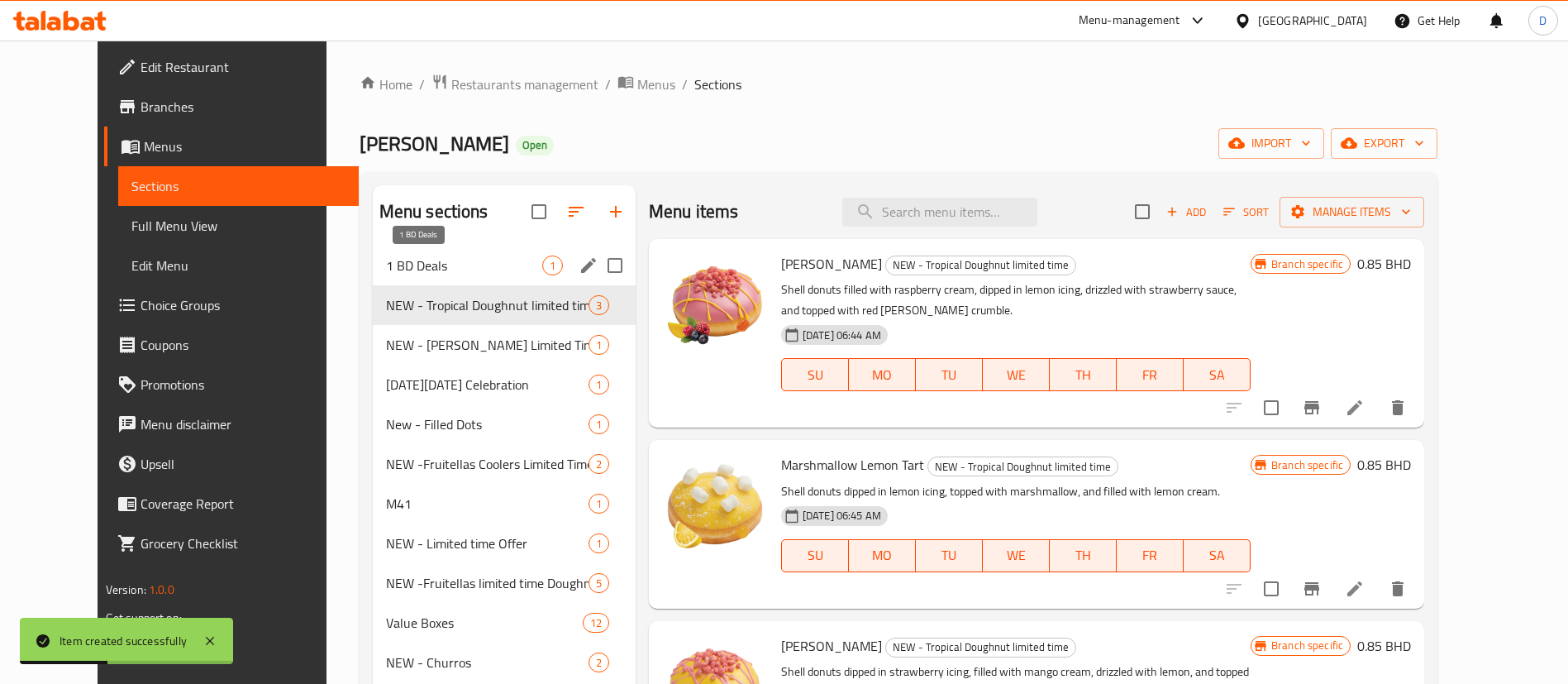
click at [470, 269] on span "1 BD Deals" at bounding box center [464, 265] width 157 height 20
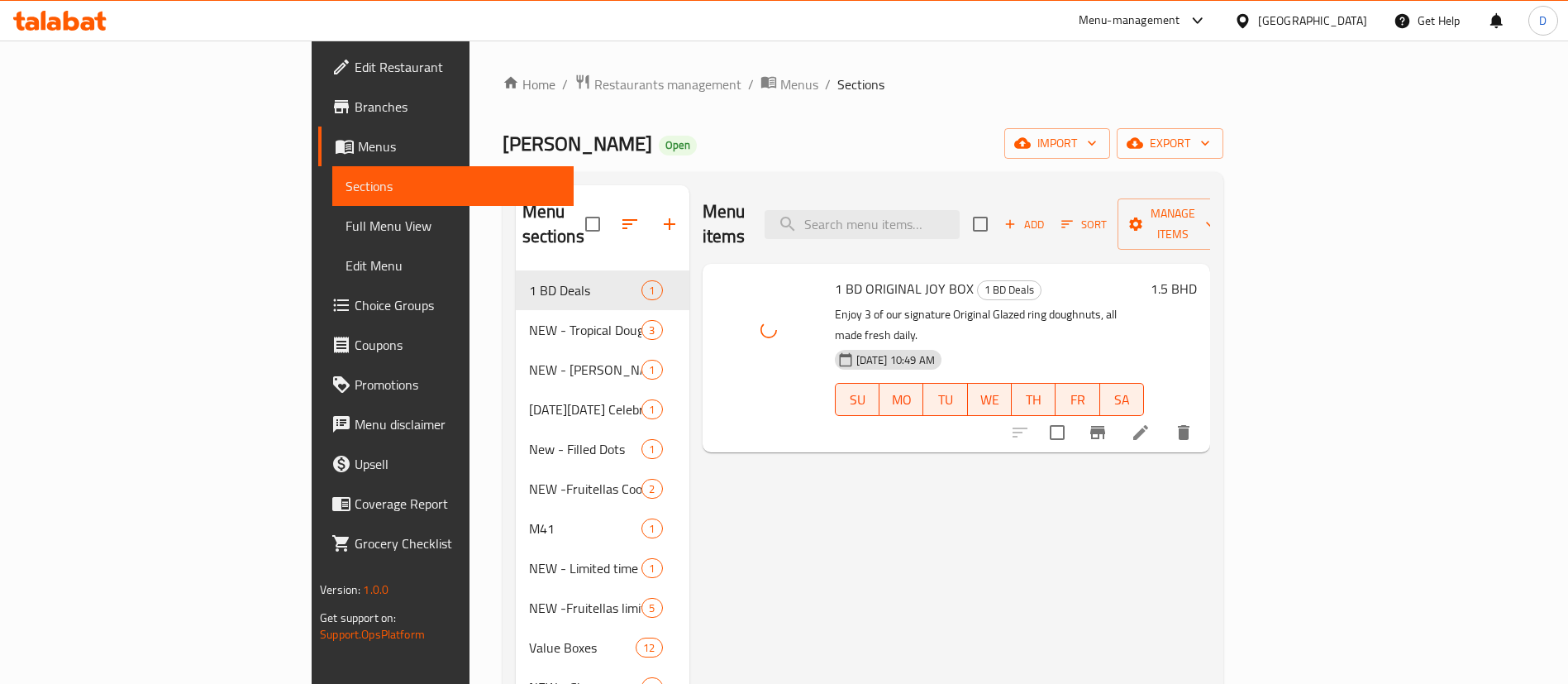
drag, startPoint x: 806, startPoint y: 482, endPoint x: 830, endPoint y: 358, distance: 126.3
click at [807, 482] on div "Menu items Add Sort Manage items 1 BD ORIGINAL JOY BOX 1 BD Deals Enjoy 3 of ou…" at bounding box center [950, 588] width 521 height 807
click at [864, 70] on div "Home / Restaurants management / Menus / Sections Krispy Kreme Open import expor…" at bounding box center [863, 540] width 787 height 998
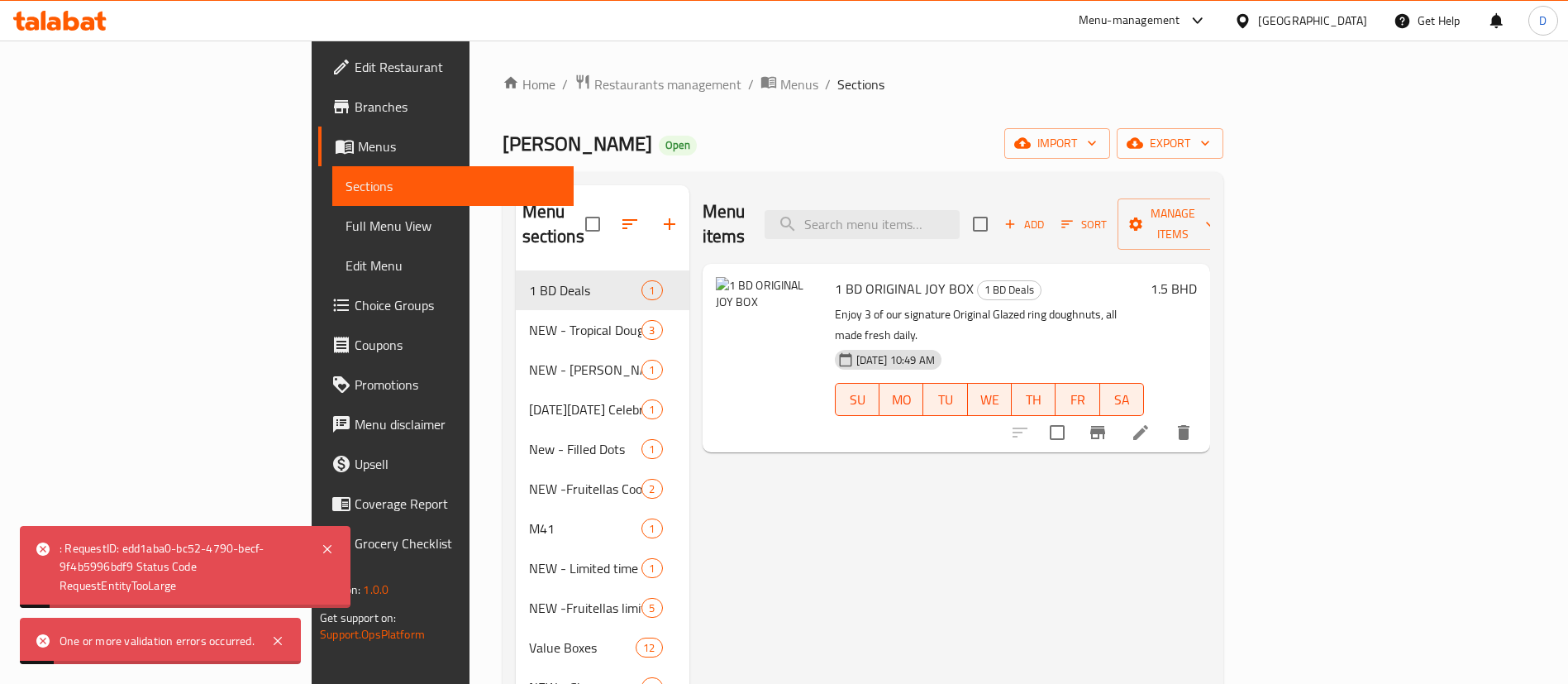
click at [933, 119] on div "Home / Restaurants management / Menus / Sections Krispy Kreme Open import expor…" at bounding box center [863, 540] width 721 height 931
click at [716, 324] on img at bounding box center [769, 330] width 106 height 106
click at [1164, 418] on li at bounding box center [1140, 433] width 46 height 30
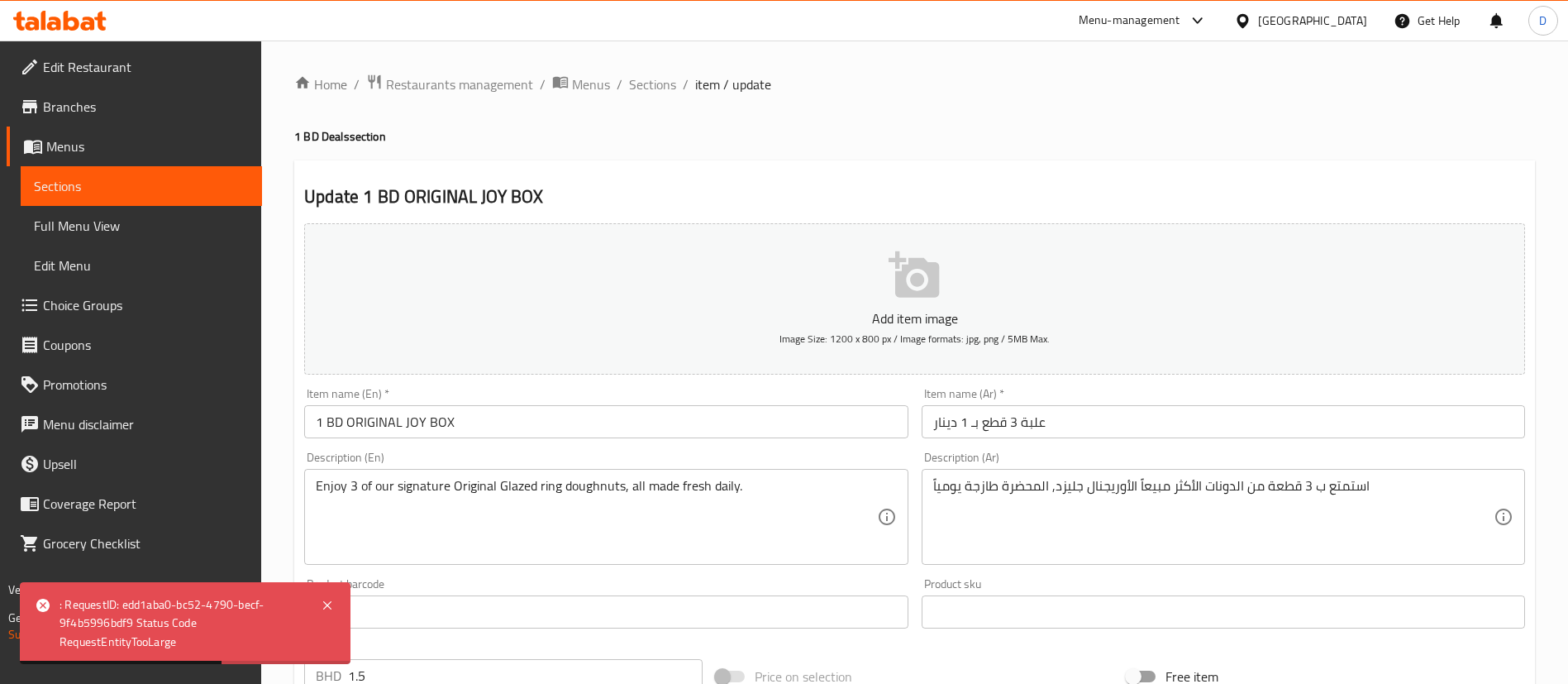
click at [913, 287] on icon "button" at bounding box center [915, 275] width 53 height 53
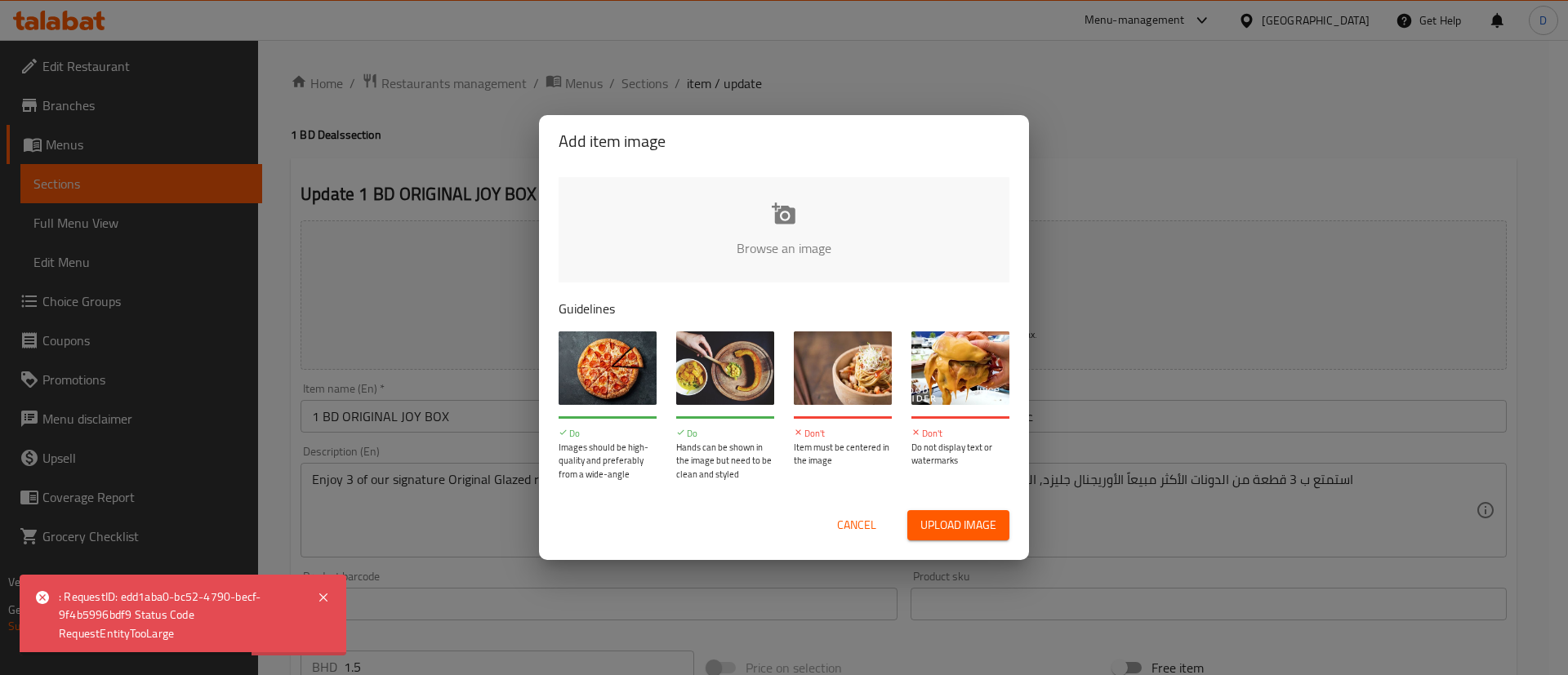
click at [774, 250] on input "file" at bounding box center [1336, 253] width 1555 height 153
type input "C:\fakepath\ORiginal Joy box .jpg"
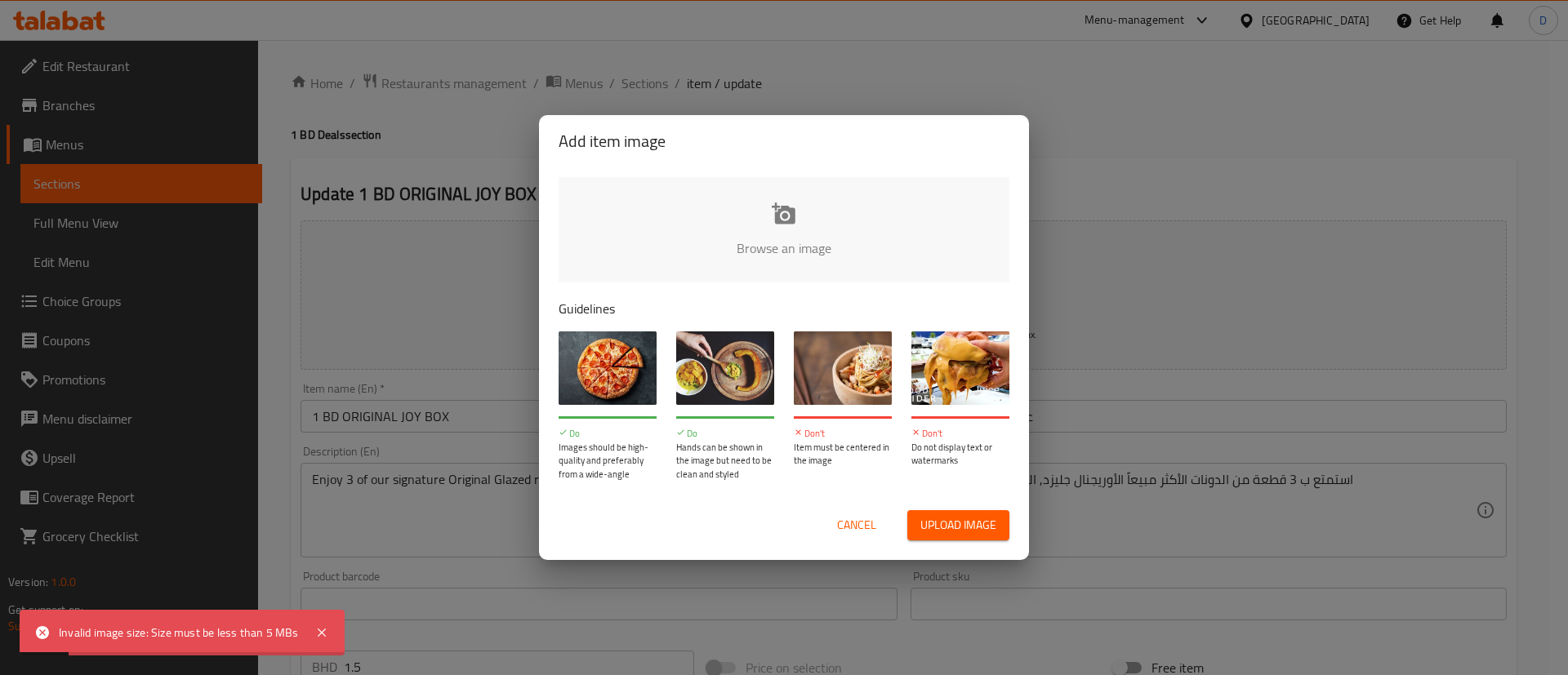
click at [837, 526] on span "Cancel" at bounding box center [857, 526] width 40 height 21
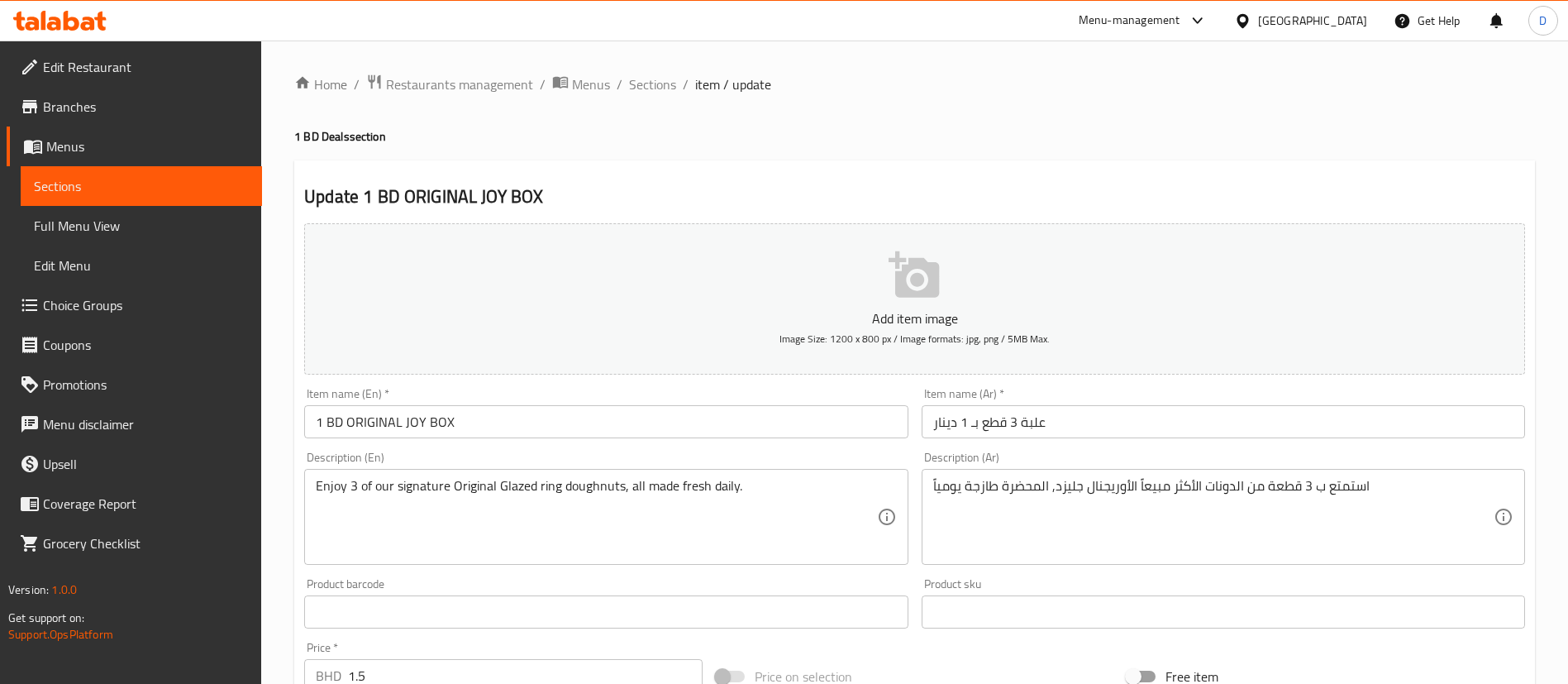
click at [871, 304] on button "Add item image Image Size: 1200 x 800 px / Image formats: jpg, png / 5MB Max." at bounding box center [915, 299] width 1221 height 151
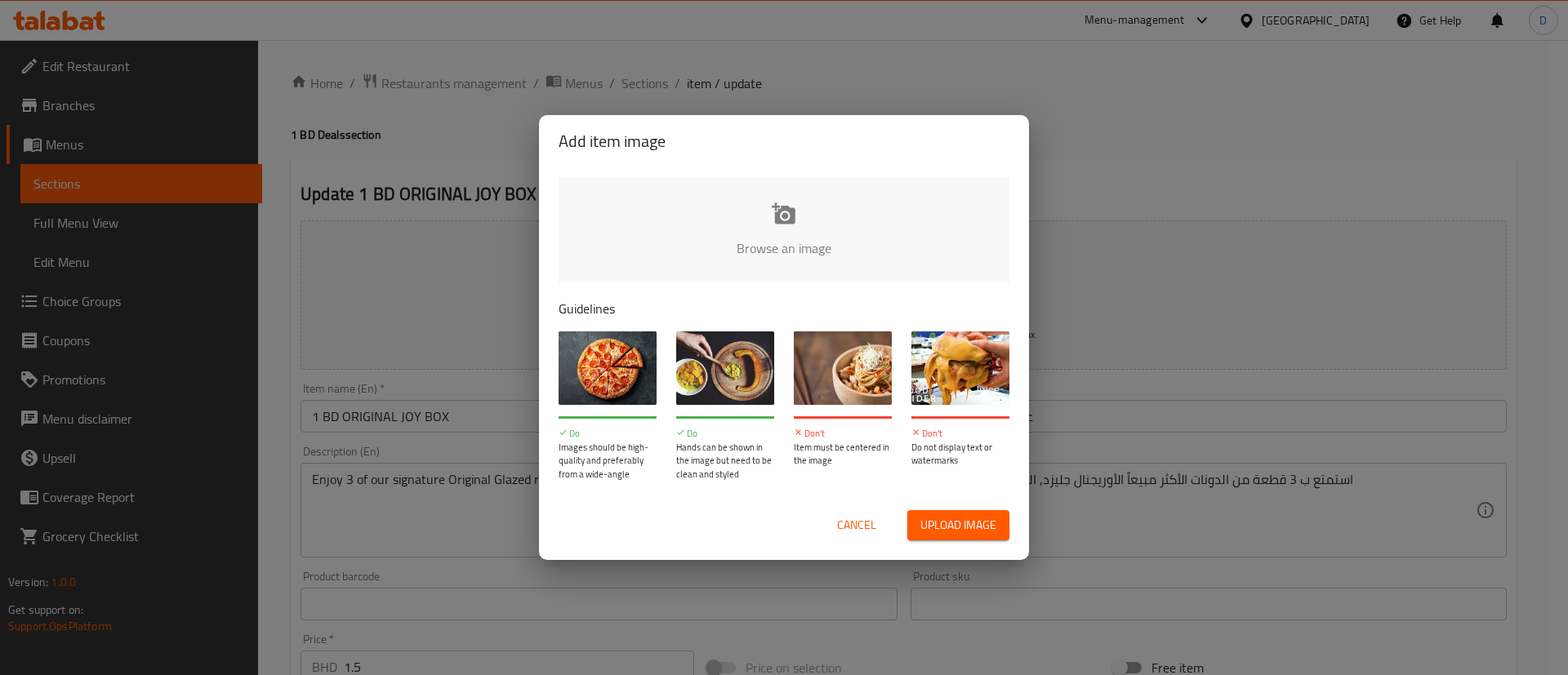
click at [757, 287] on div "Browse an image Guidelines Do Images should be high-quality and preferably from…" at bounding box center [784, 329] width 490 height 323
click at [746, 225] on input "file" at bounding box center [1336, 253] width 1555 height 153
type input "C:\fakepath\3888e33f-476c-4593-b2c1-e9e7b8b48593.png"
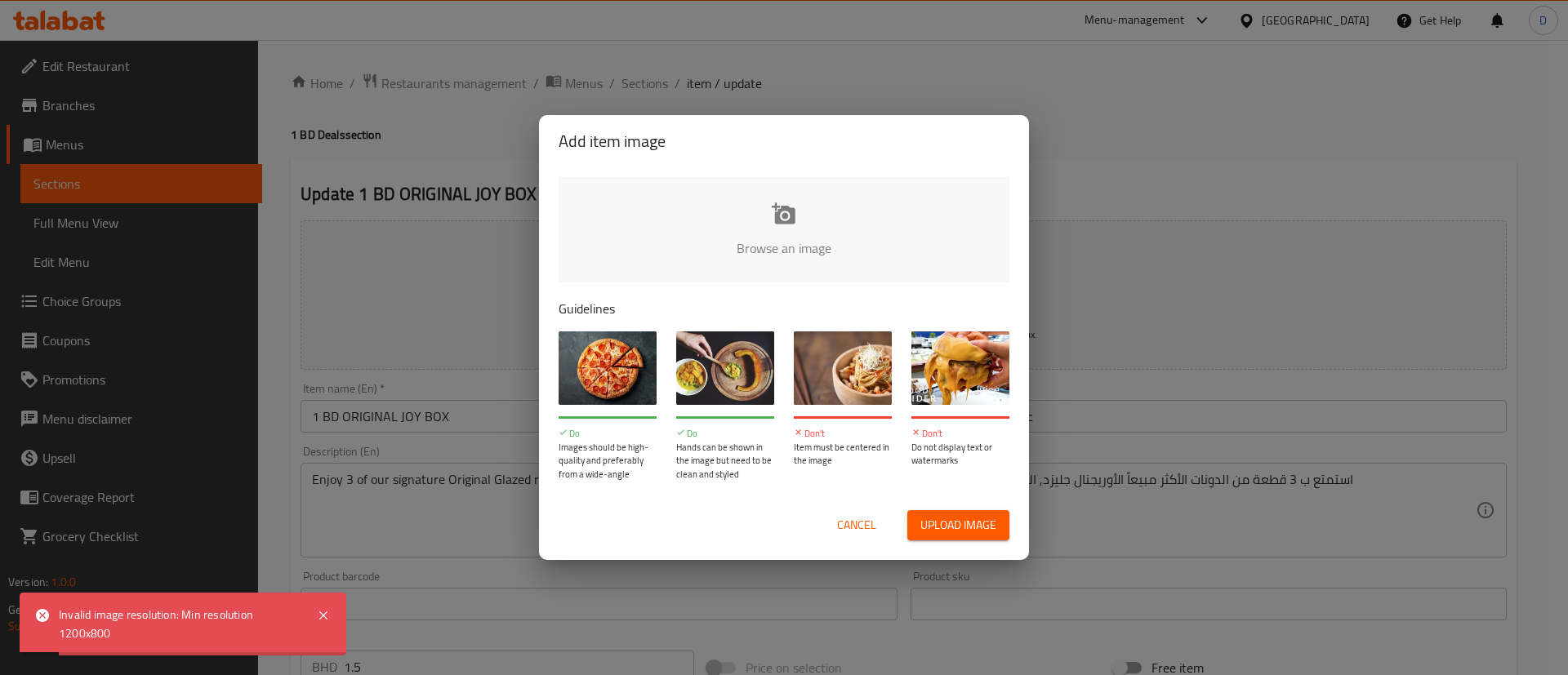
click at [855, 510] on button "Cancel" at bounding box center [857, 525] width 52 height 30
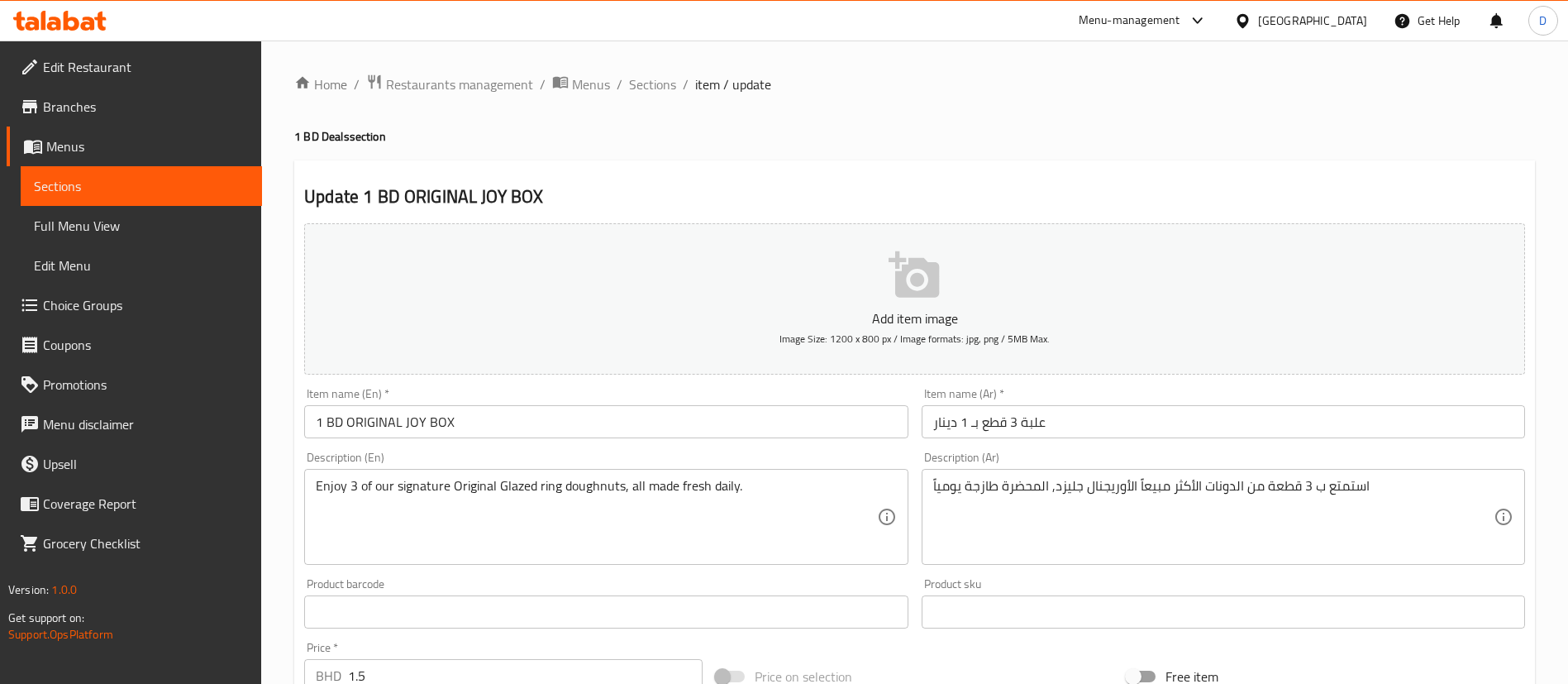
click at [798, 179] on div "Update 1 BD ORIGINAL JOY BOX Add item image Image Size: 1200 x 800 px / Image f…" at bounding box center [914, 641] width 1241 height 963
click at [889, 293] on button "Add item image Image Size: 1200 x 800 px / Image formats: jpg, png / 5MB Max." at bounding box center [915, 299] width 1221 height 151
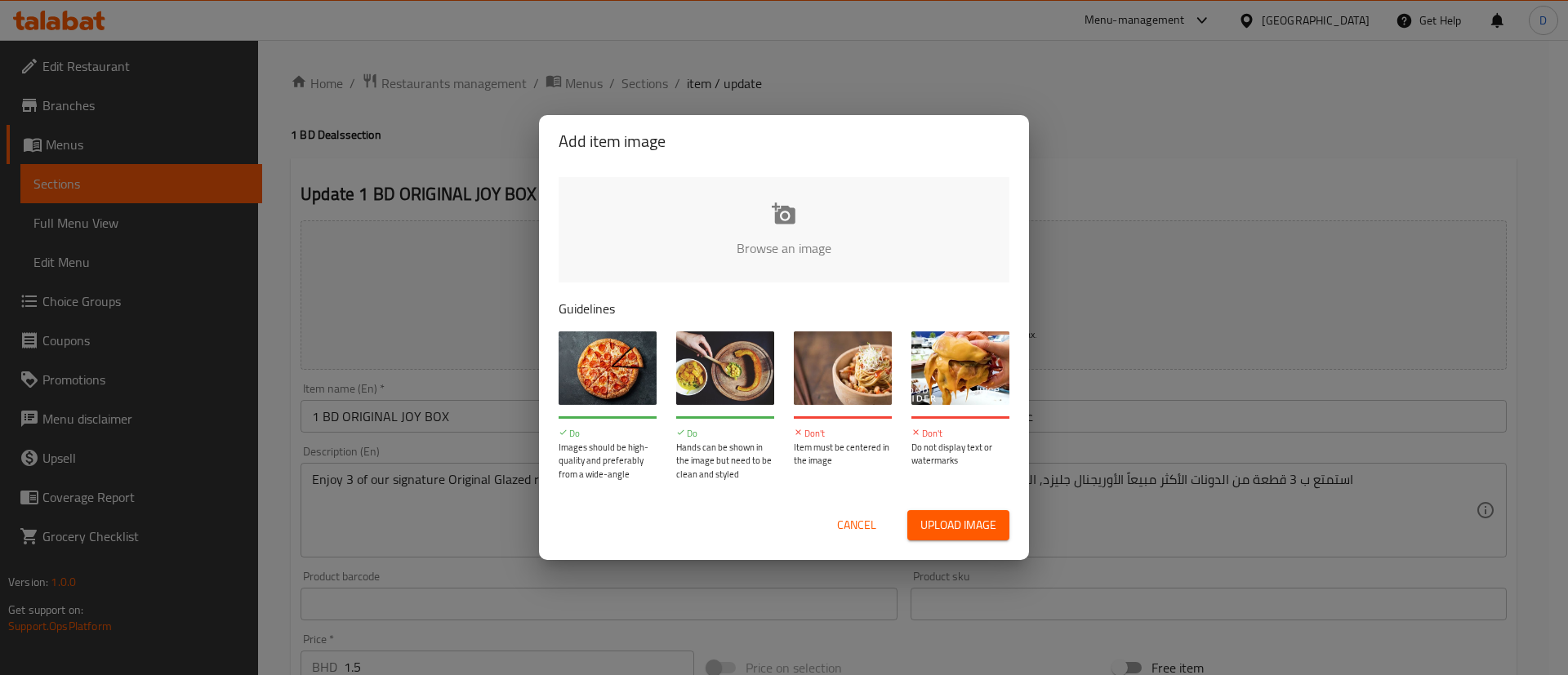
click at [726, 228] on input "file" at bounding box center [1336, 253] width 1555 height 153
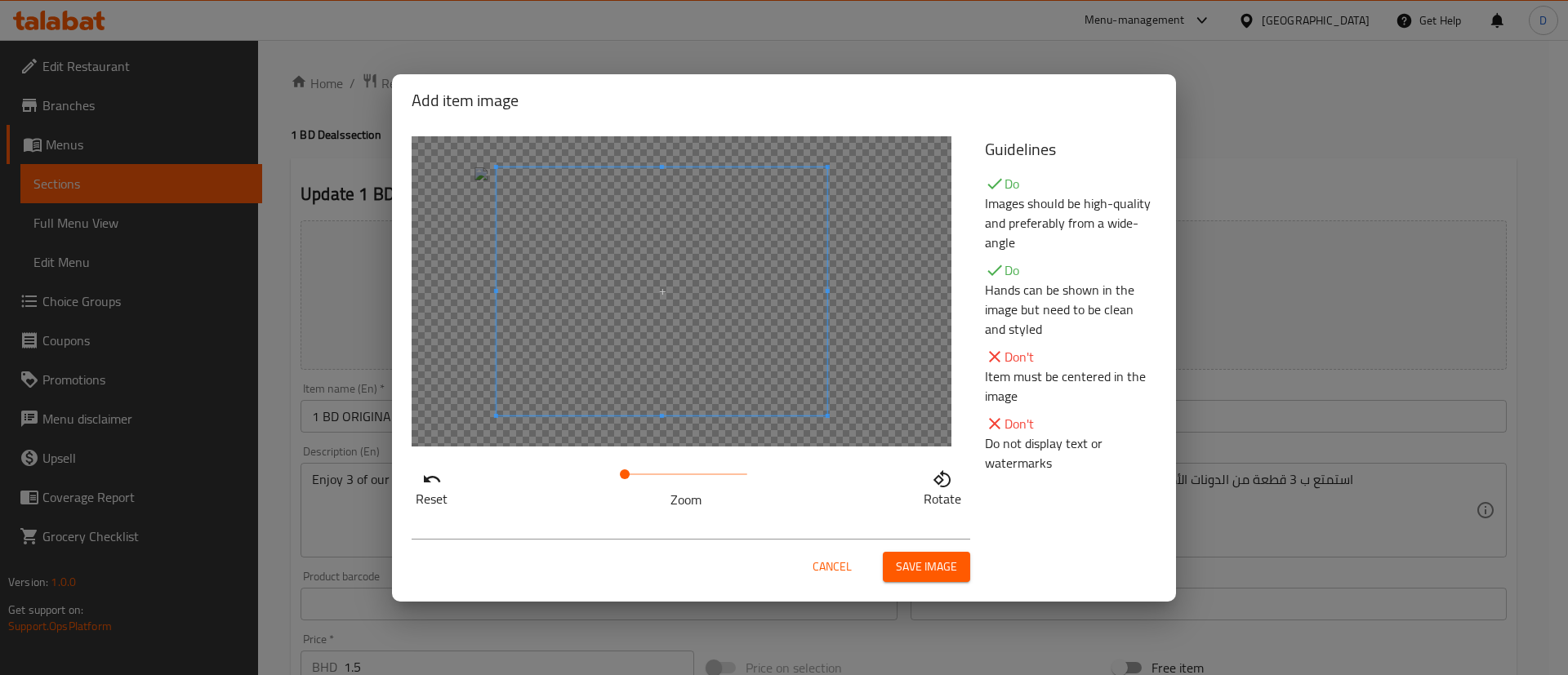
click at [696, 297] on span at bounding box center [662, 291] width 331 height 248
click at [936, 573] on span "Save image" at bounding box center [926, 567] width 61 height 21
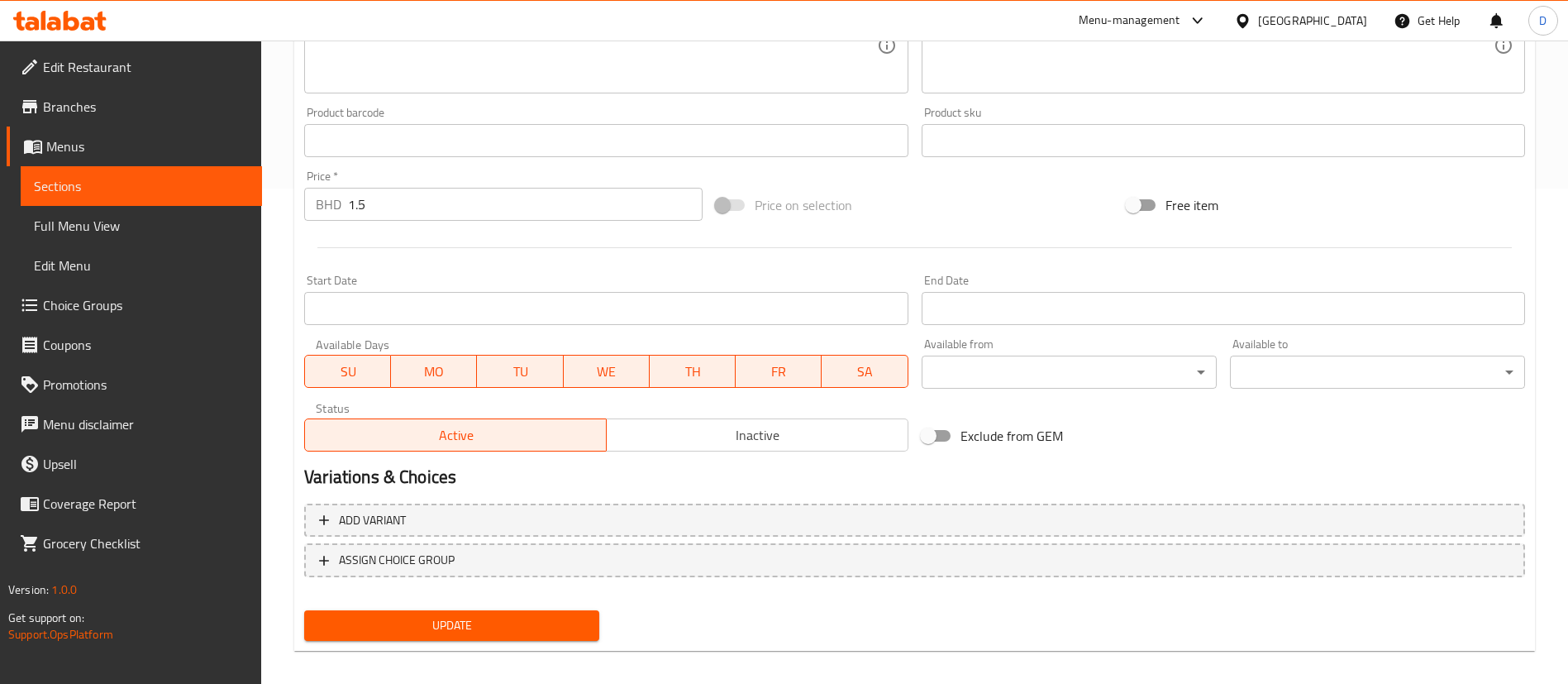
scroll to position [509, 0]
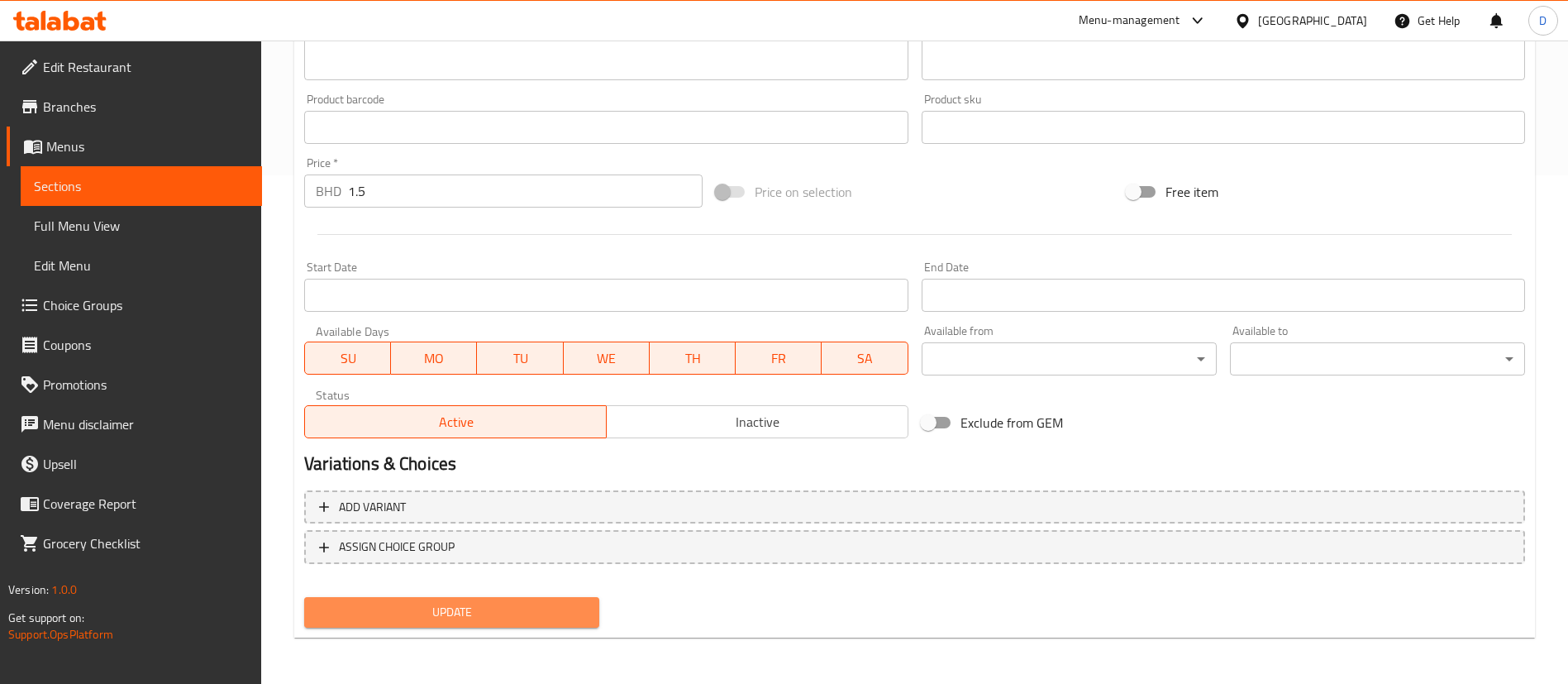
click at [558, 612] on span "Update" at bounding box center [451, 613] width 269 height 21
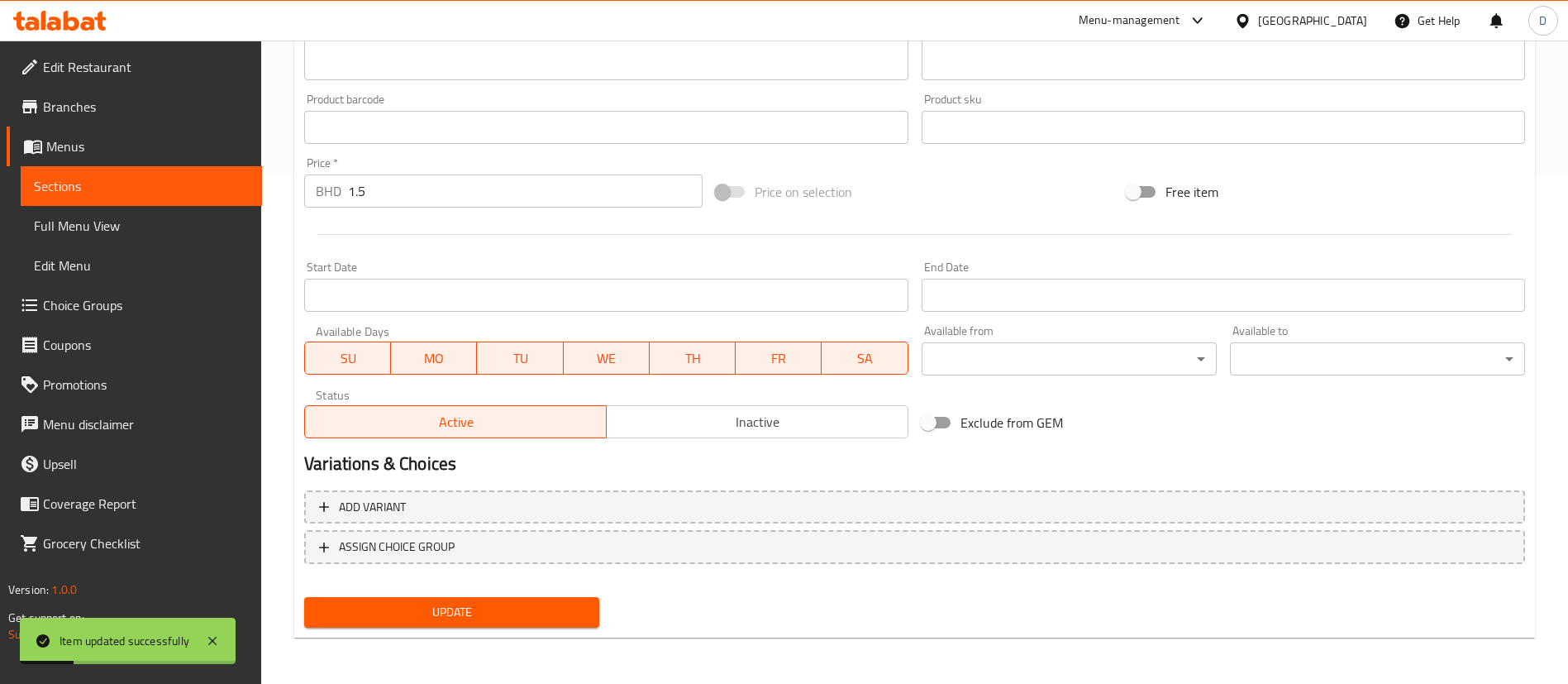
scroll to position [0, 0]
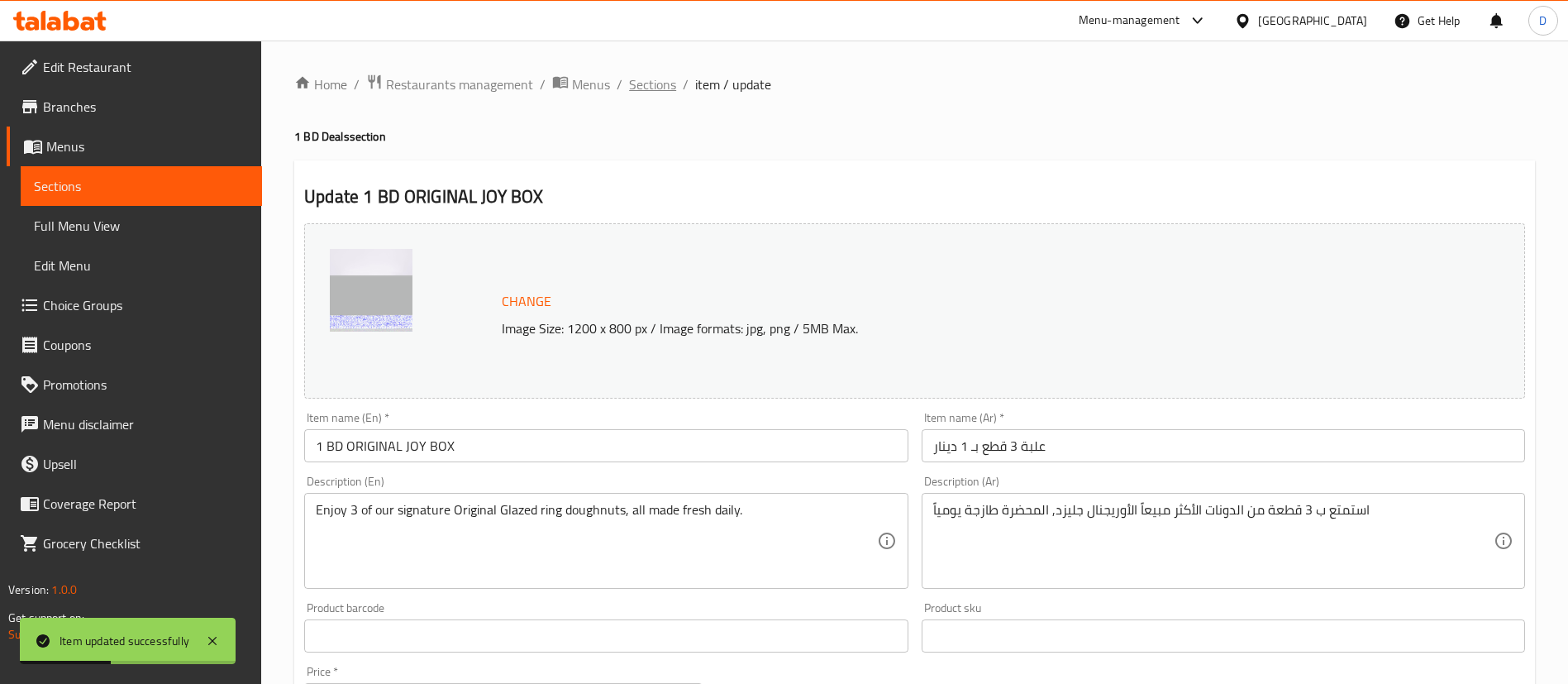
click at [668, 89] on span "Sections" at bounding box center [652, 84] width 47 height 20
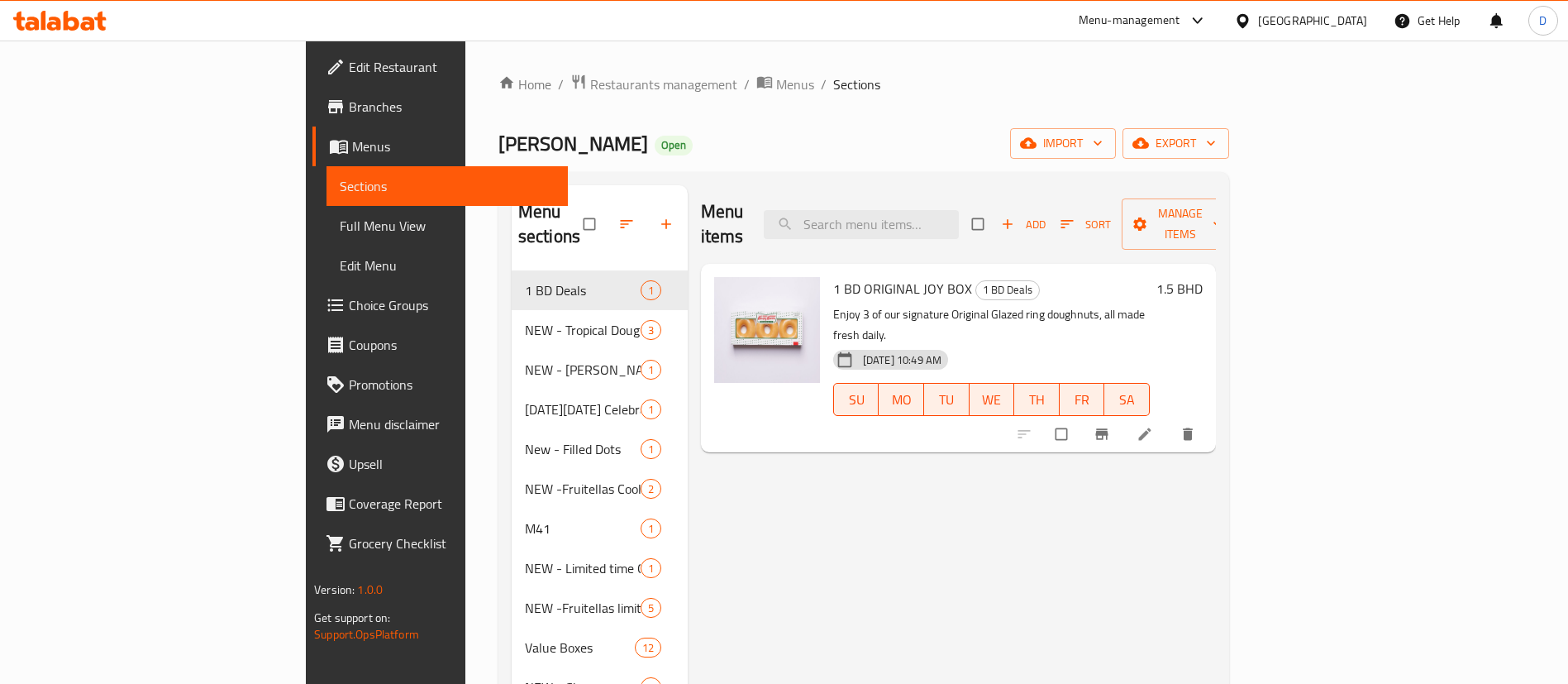
click at [984, 125] on div "Home / Restaurants management / Menus / Sections Krispy Kreme Open import expor…" at bounding box center [864, 540] width 731 height 931
click at [867, 495] on div "Menu items Add Sort Manage items 1 BD ORIGINAL JOY BOX 1 BD Deals Enjoy 3 of ou…" at bounding box center [951, 588] width 528 height 807
